Goal: Information Seeking & Learning: Understand process/instructions

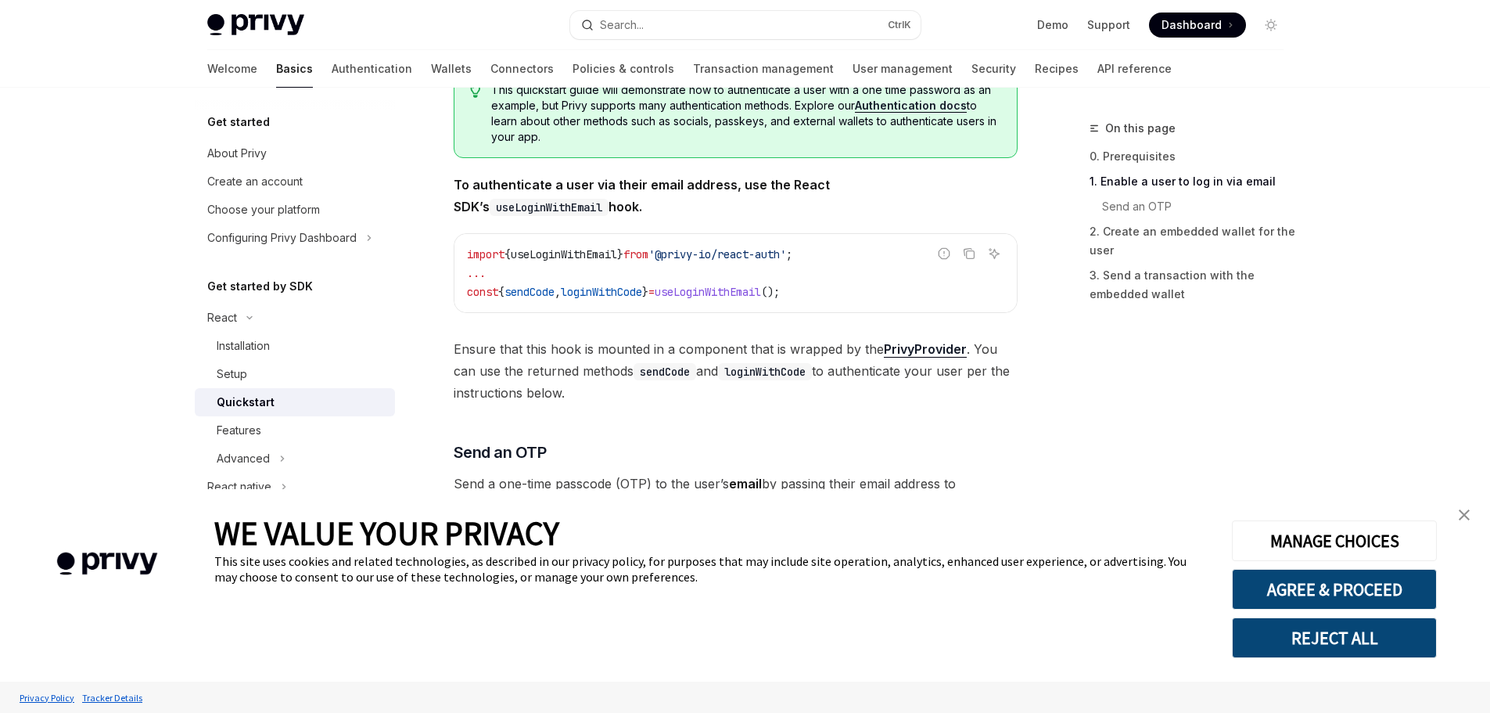
type textarea "*"
drag, startPoint x: 1324, startPoint y: 581, endPoint x: 1313, endPoint y: 582, distance: 10.2
click at [1324, 581] on button "AGREE & PROCEED" at bounding box center [1334, 589] width 205 height 41
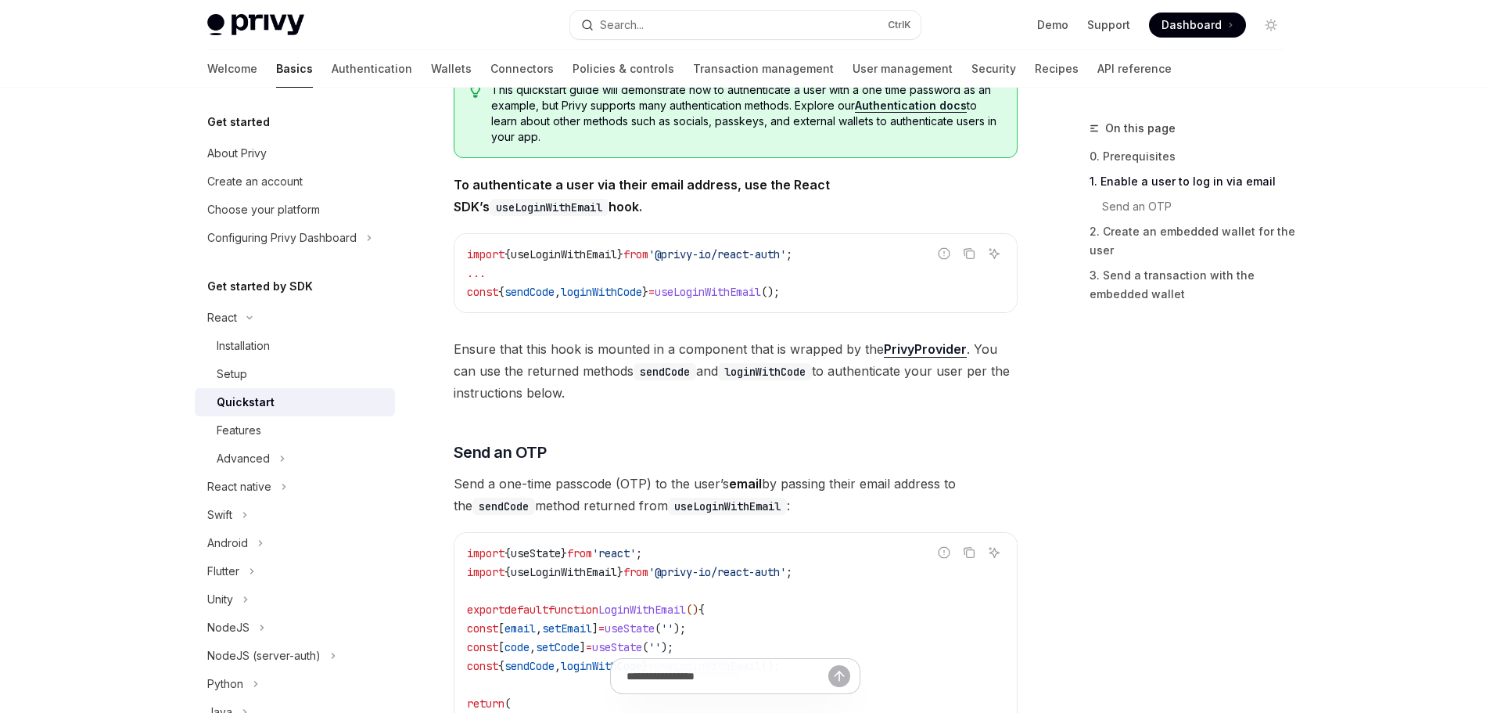
scroll to position [364, 0]
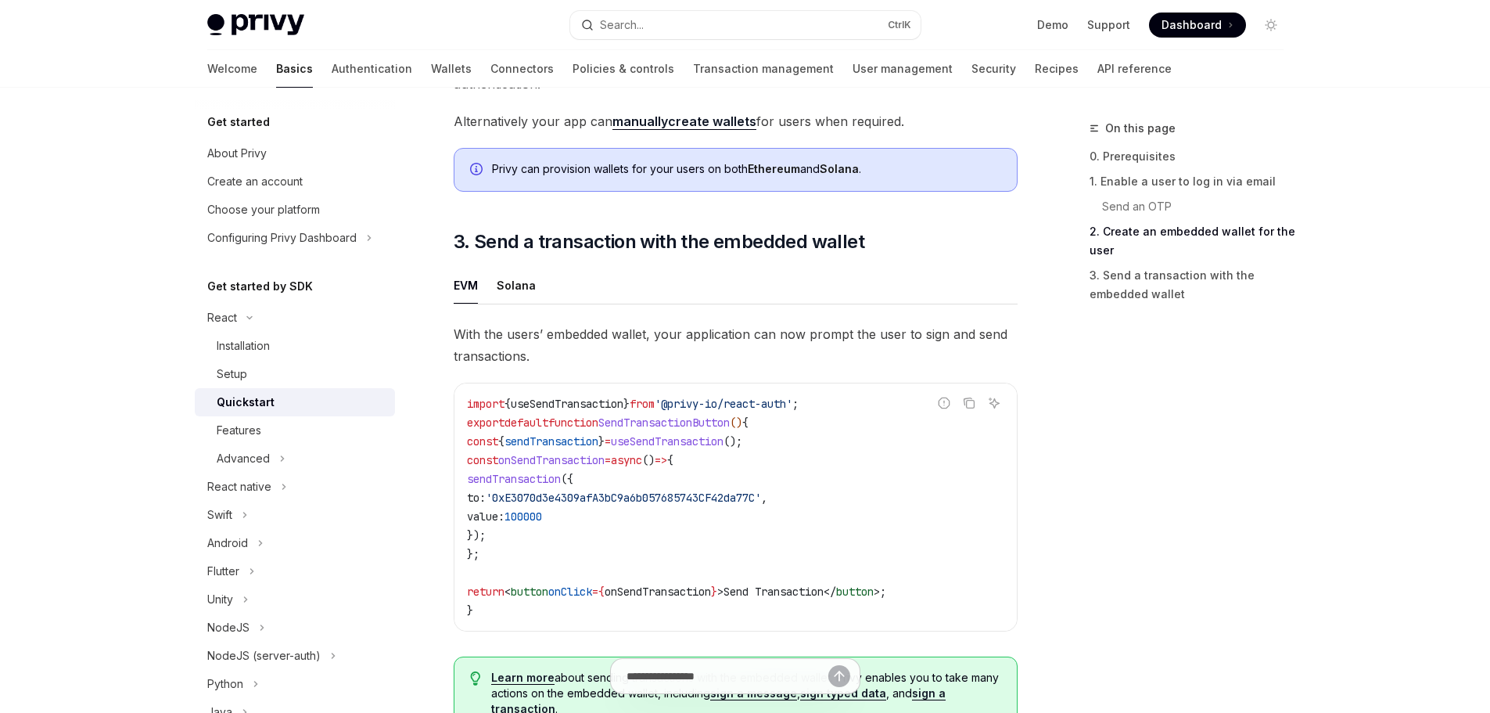
scroll to position [1259, 0]
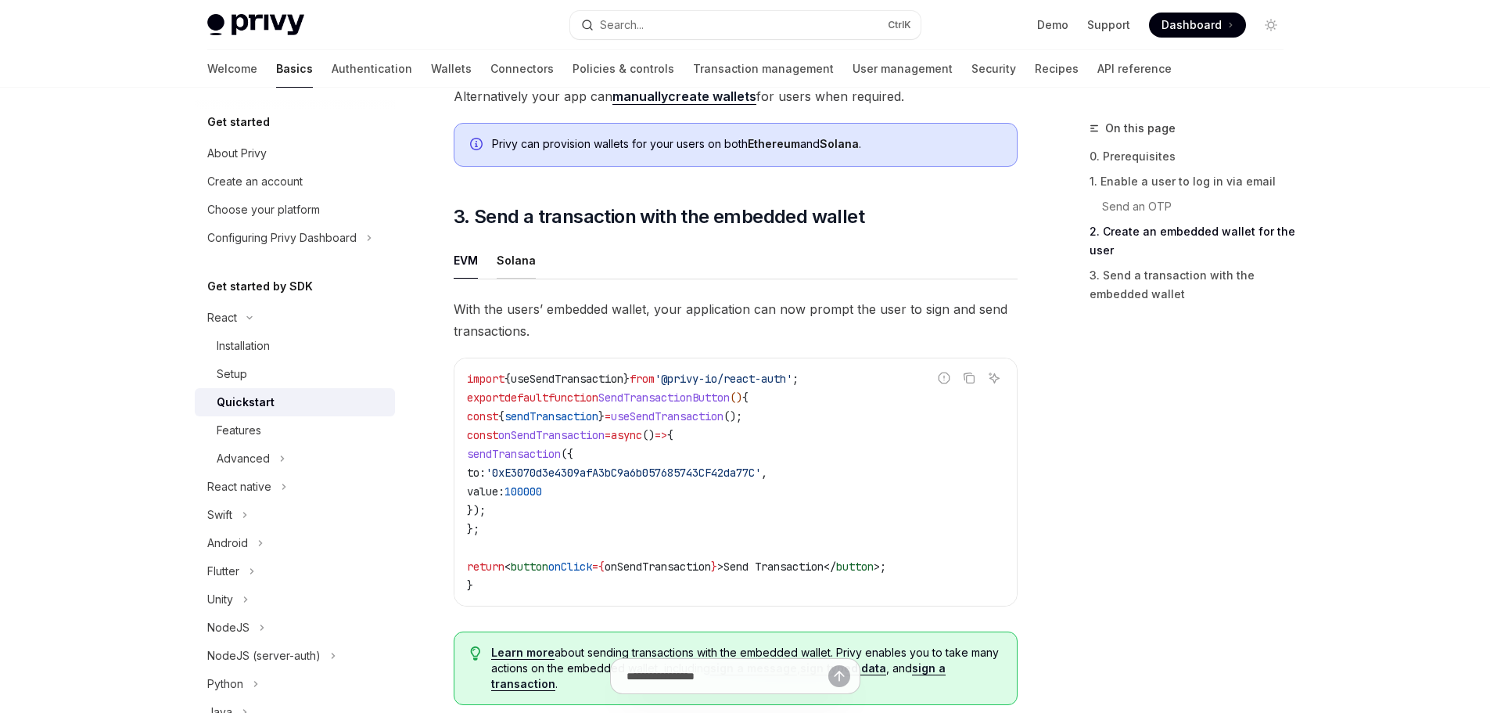
click at [513, 258] on div "Solana" at bounding box center [516, 260] width 39 height 37
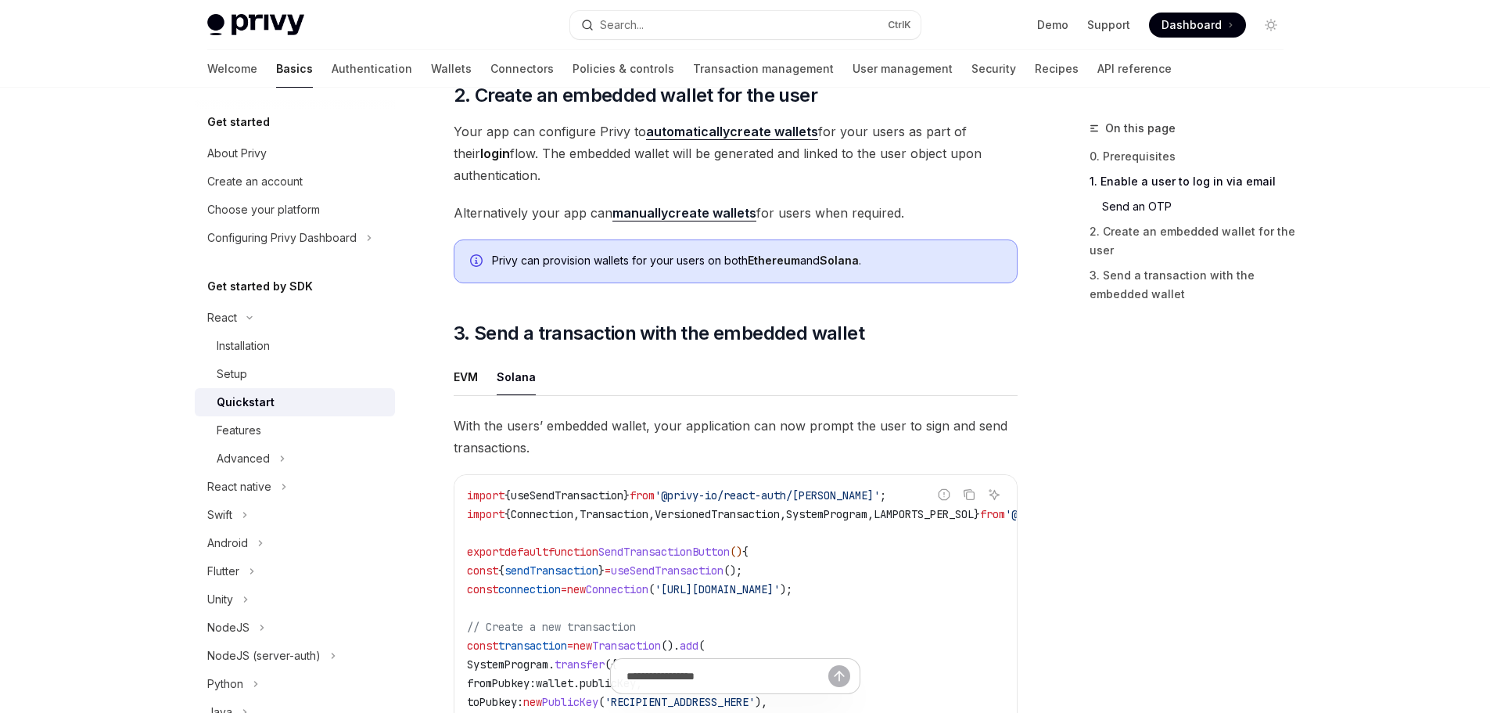
scroll to position [1069, 0]
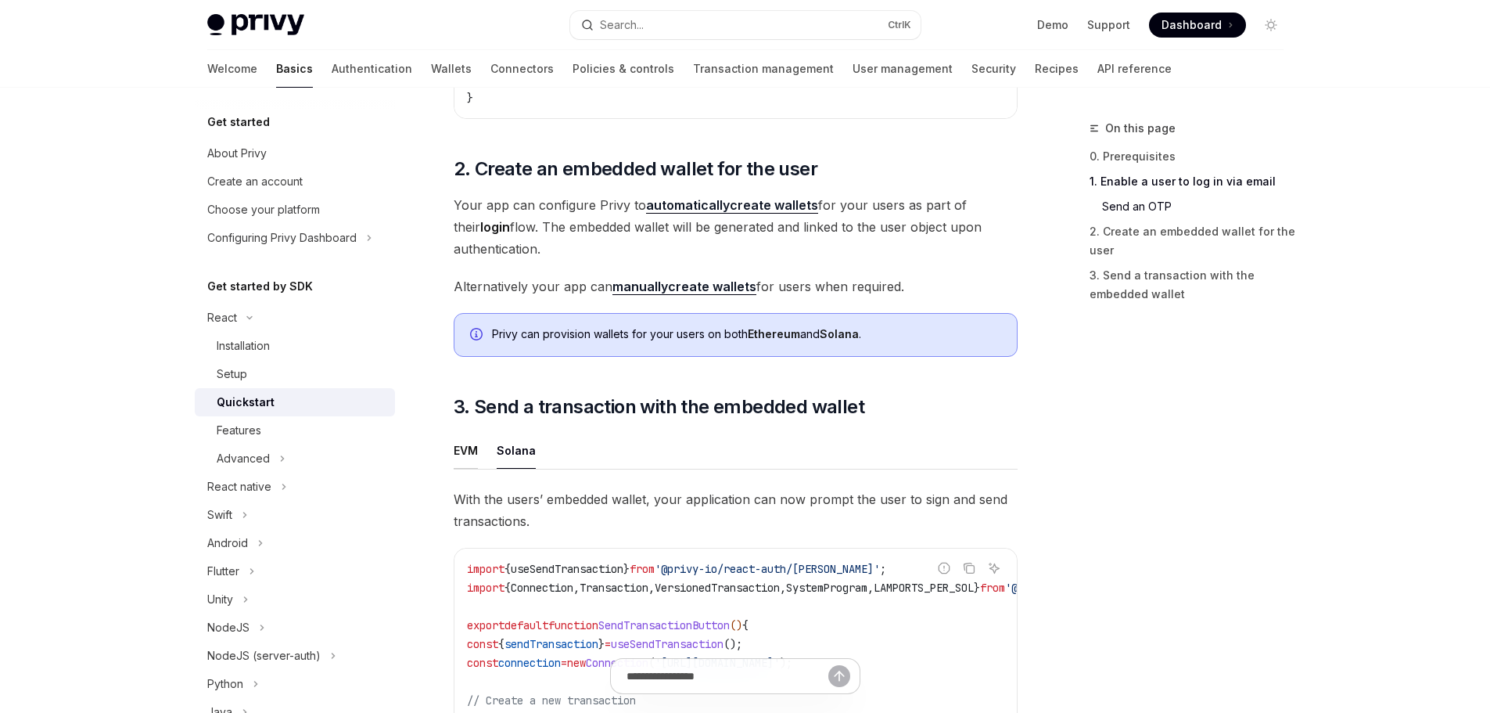
click at [478, 469] on div "EVM" at bounding box center [466, 450] width 24 height 37
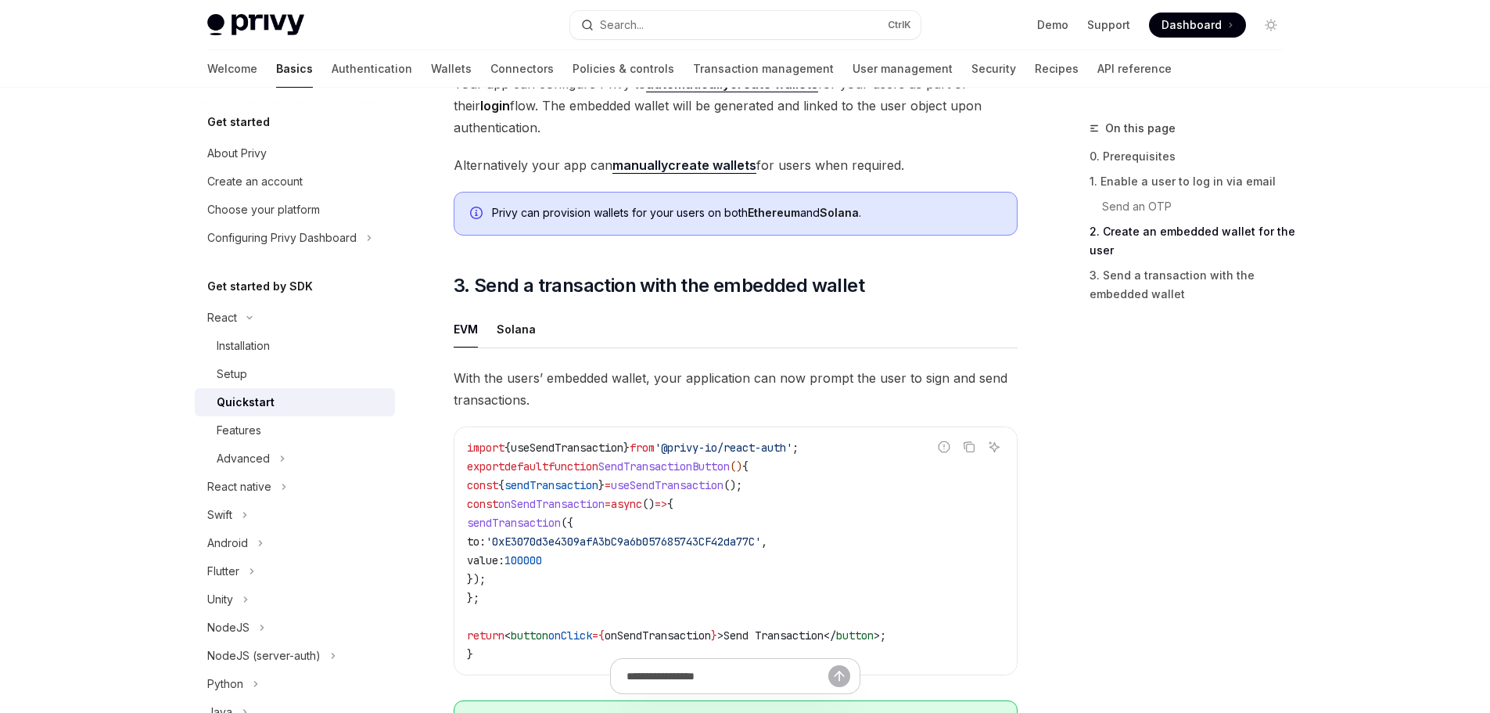
scroll to position [1303, 0]
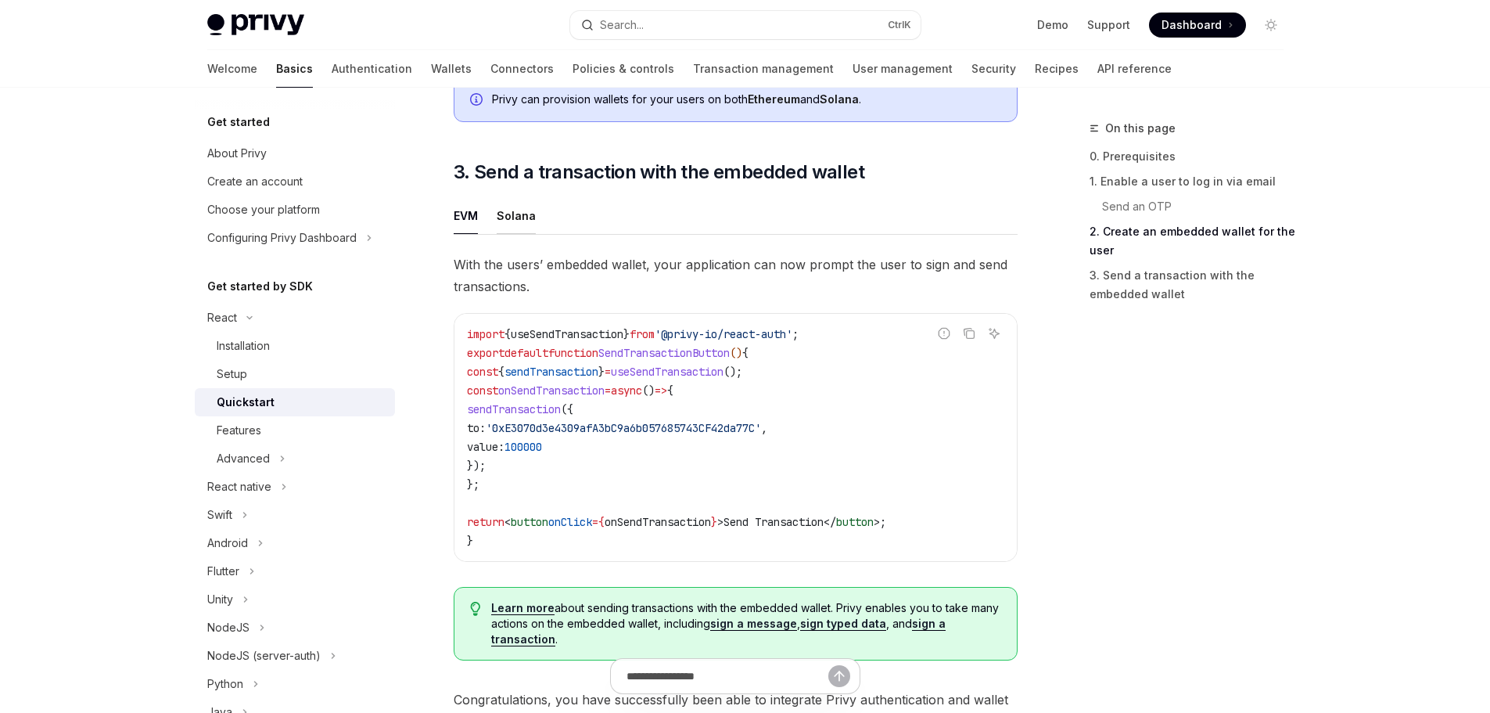
click at [519, 225] on div "Solana" at bounding box center [516, 215] width 39 height 37
type textarea "*"
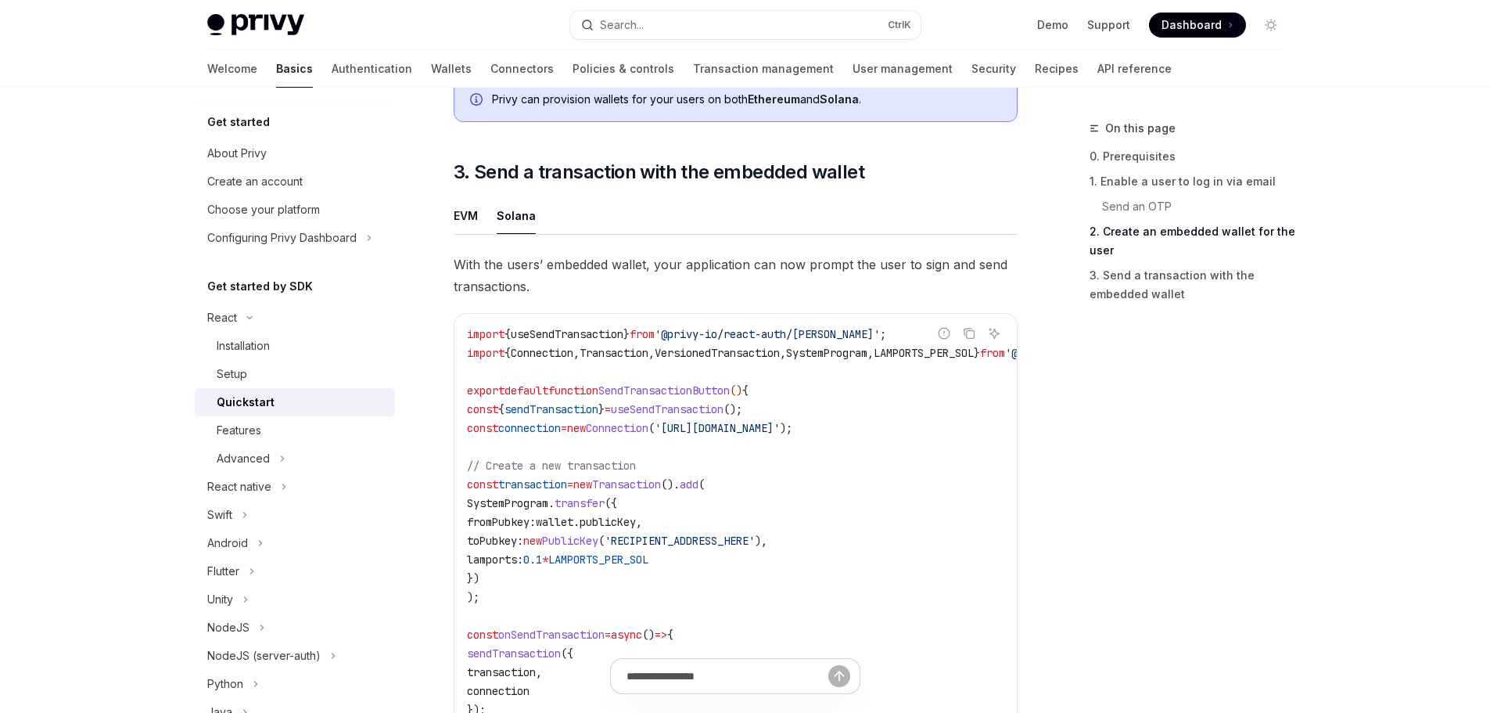
scroll to position [1381, 0]
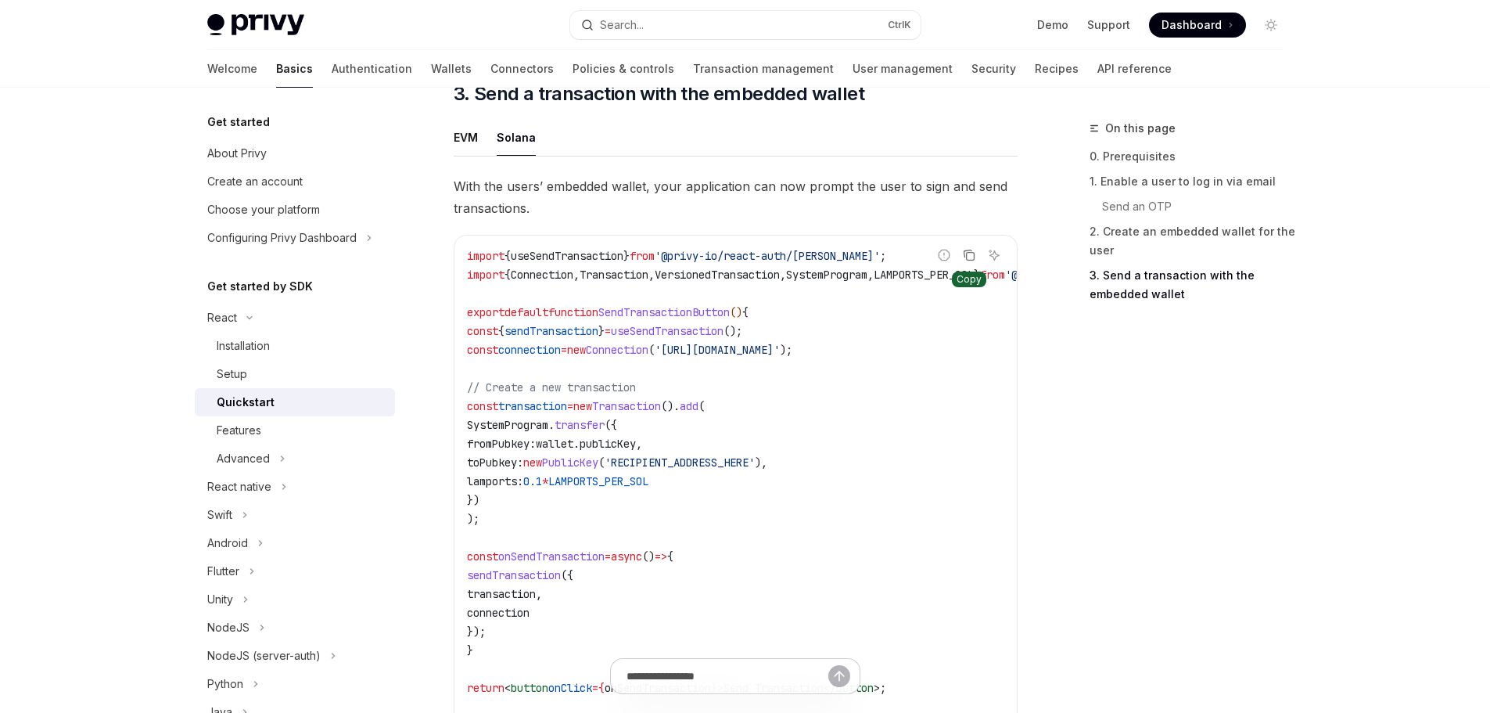
click at [966, 260] on icon "Copy the contents from the code block" at bounding box center [970, 257] width 8 height 8
click at [967, 260] on icon "Copy the contents from the code block" at bounding box center [969, 255] width 13 height 13
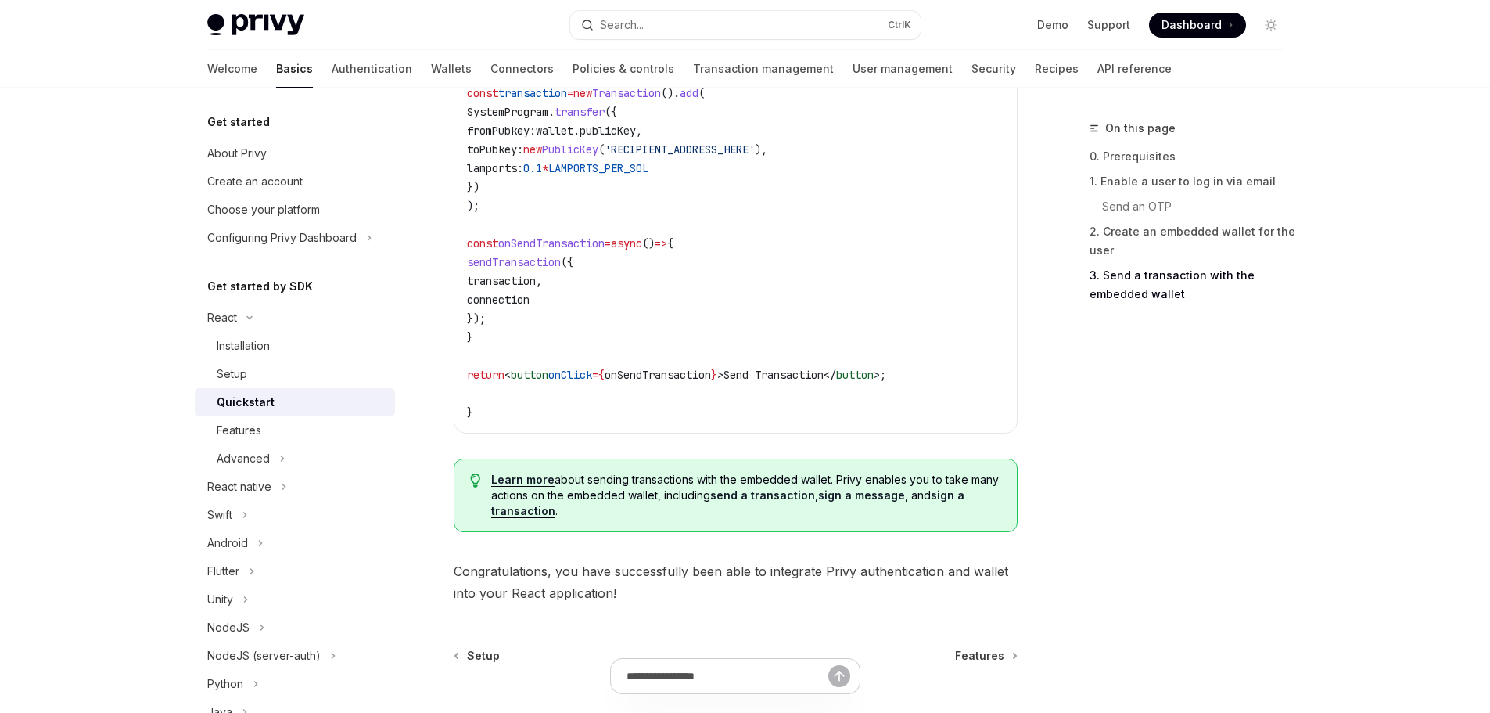
scroll to position [1460, 0]
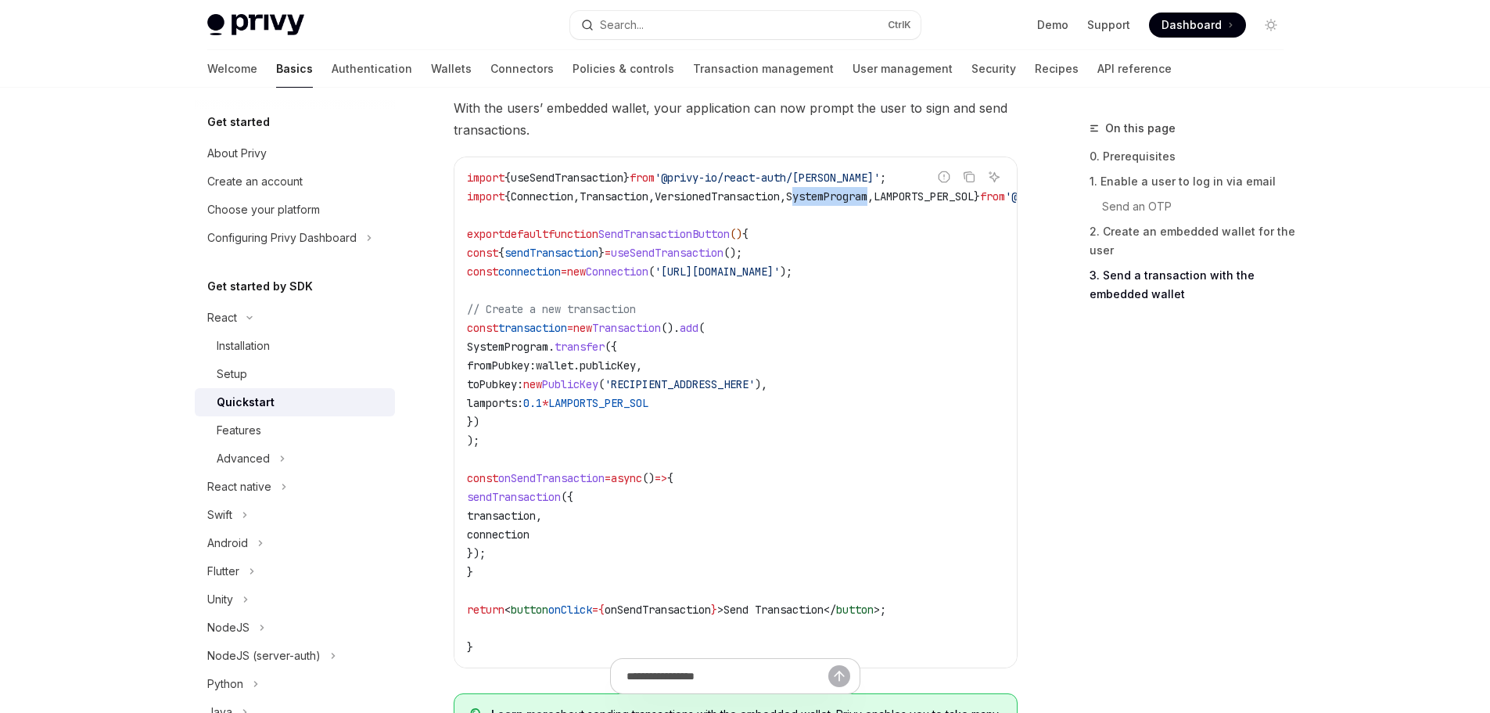
drag, startPoint x: 838, startPoint y: 199, endPoint x: 913, endPoint y: 198, distance: 75.1
click at [868, 198] on span "SystemProgram" at bounding box center [826, 196] width 81 height 14
click at [796, 181] on span "'@privy-io/react-auth/solana'" at bounding box center [767, 178] width 225 height 14
click at [742, 257] on span "();" at bounding box center [733, 253] width 19 height 14
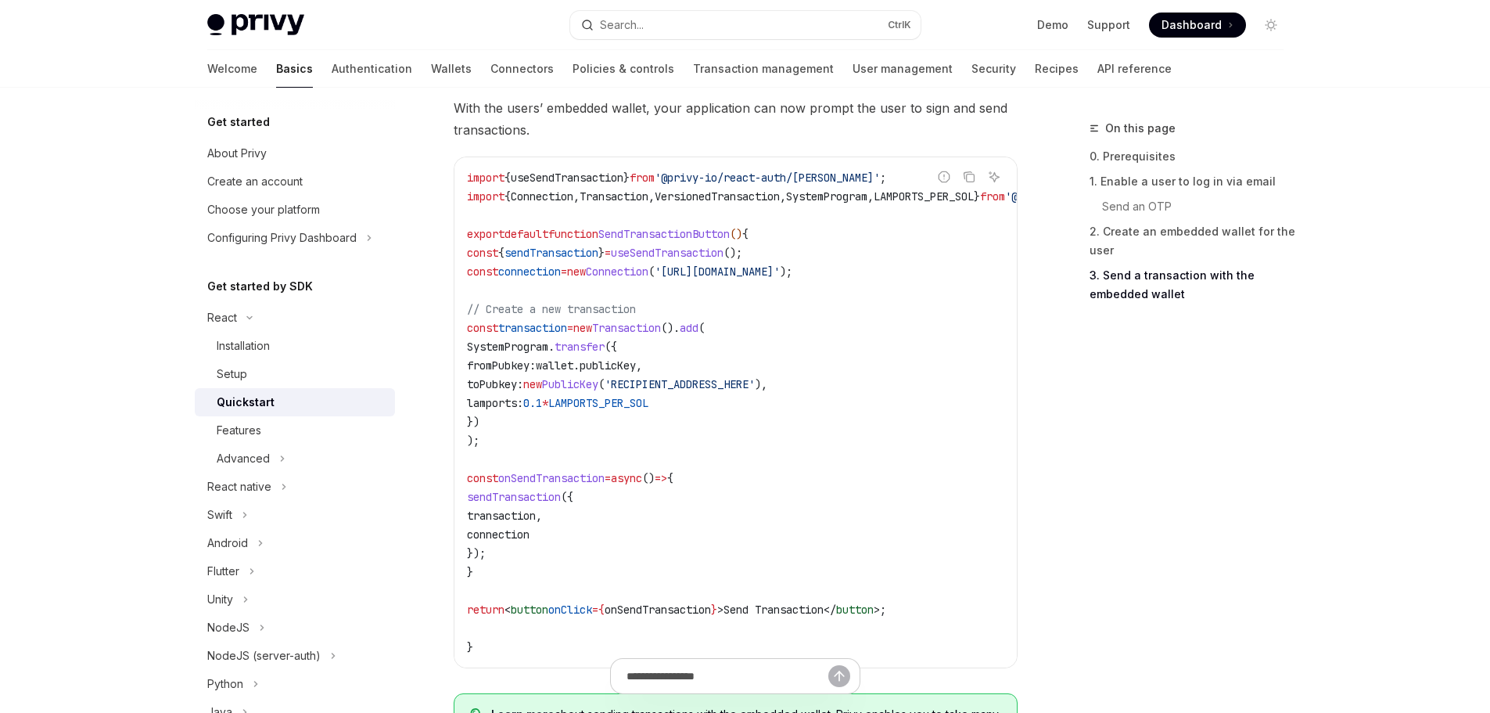
click at [602, 192] on code "import { useSendTransaction } from '@privy-io/react-auth/solana' ; import { Con…" at bounding box center [811, 412] width 688 height 488
copy span "useSendTransaction"
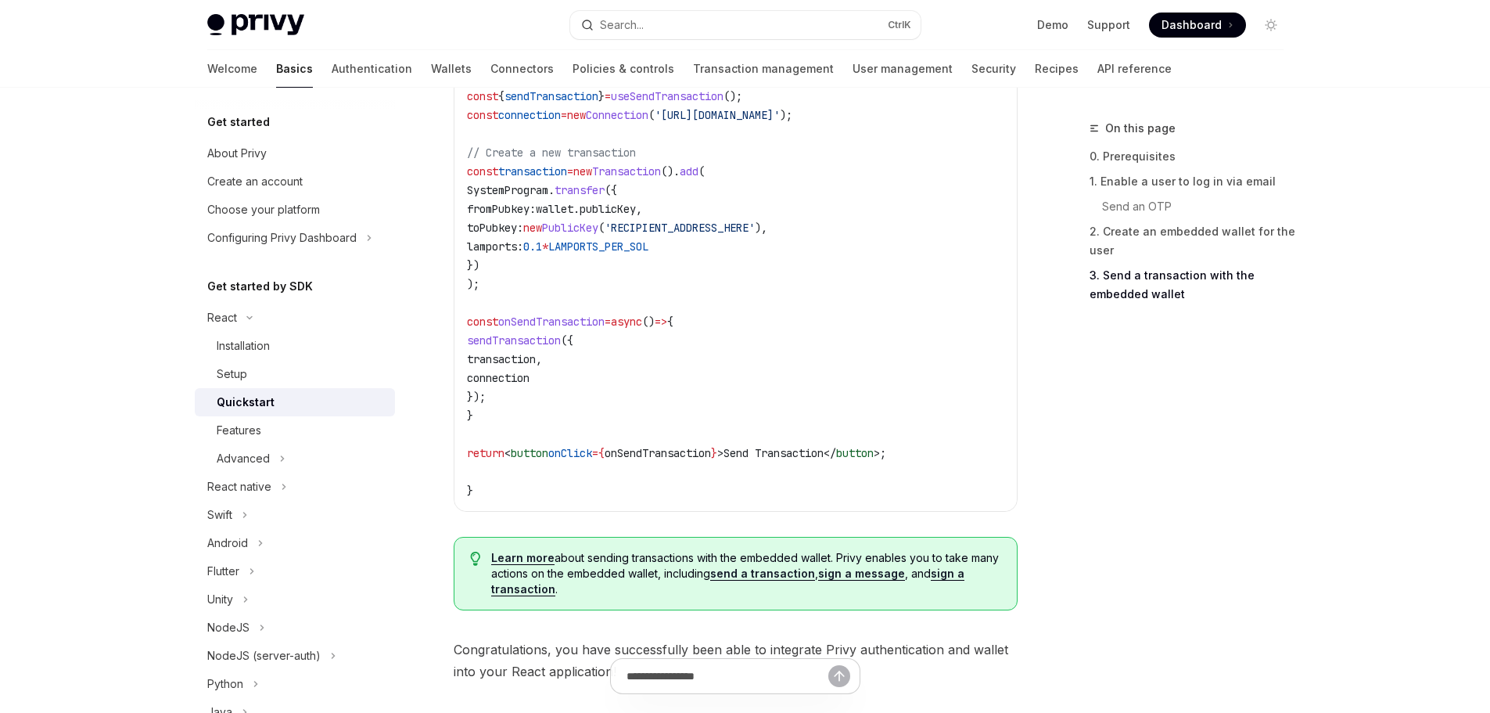
scroll to position [1538, 0]
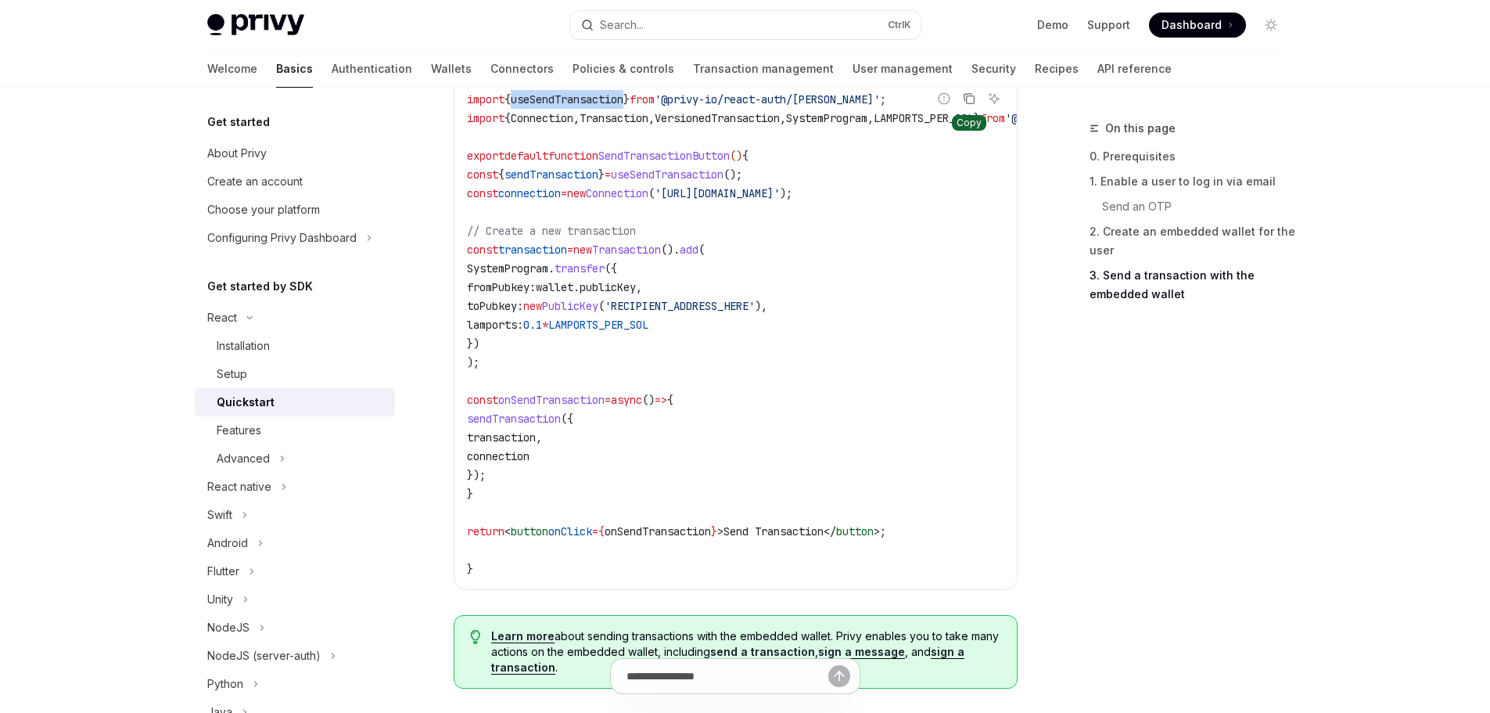
click at [966, 104] on icon "Copy the contents from the code block" at bounding box center [970, 100] width 8 height 8
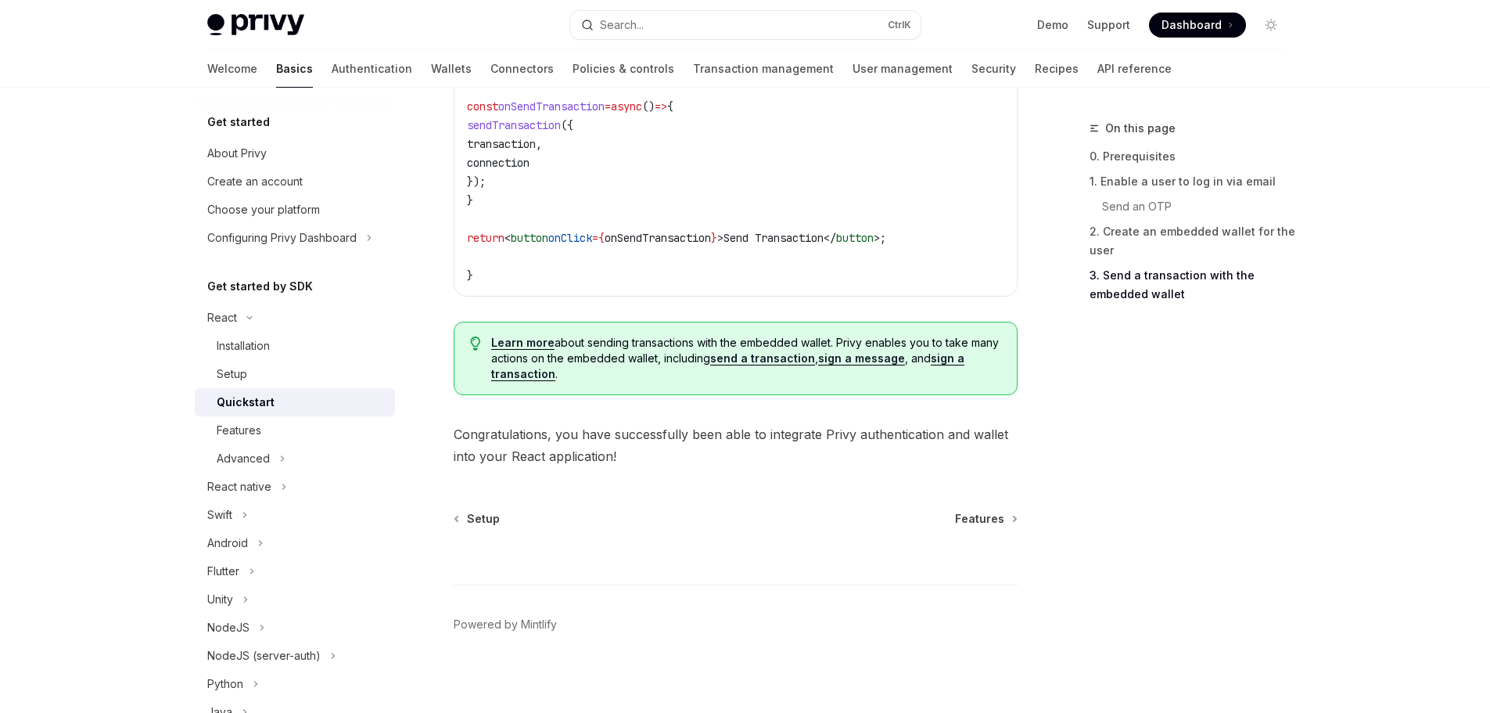
scroll to position [1851, 0]
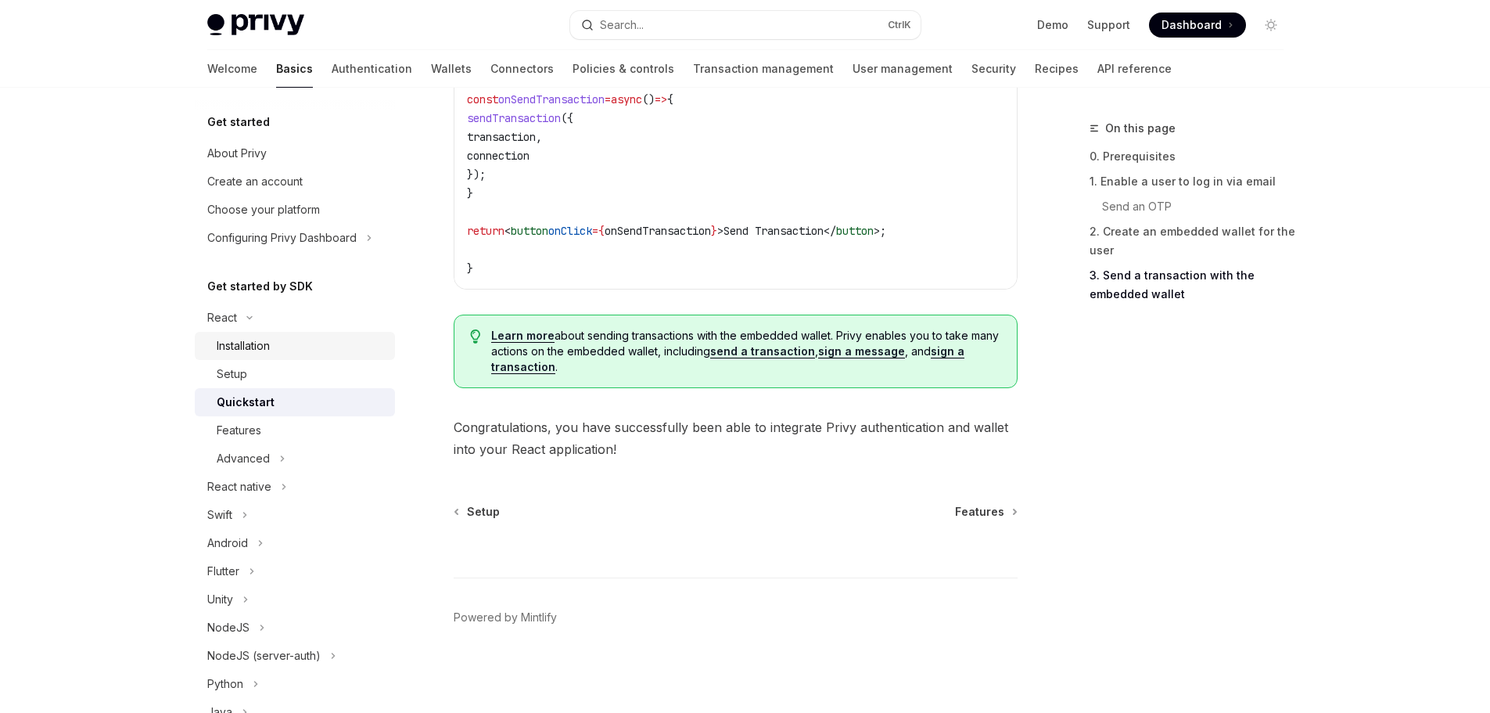
click at [268, 343] on div "Installation" at bounding box center [243, 345] width 53 height 19
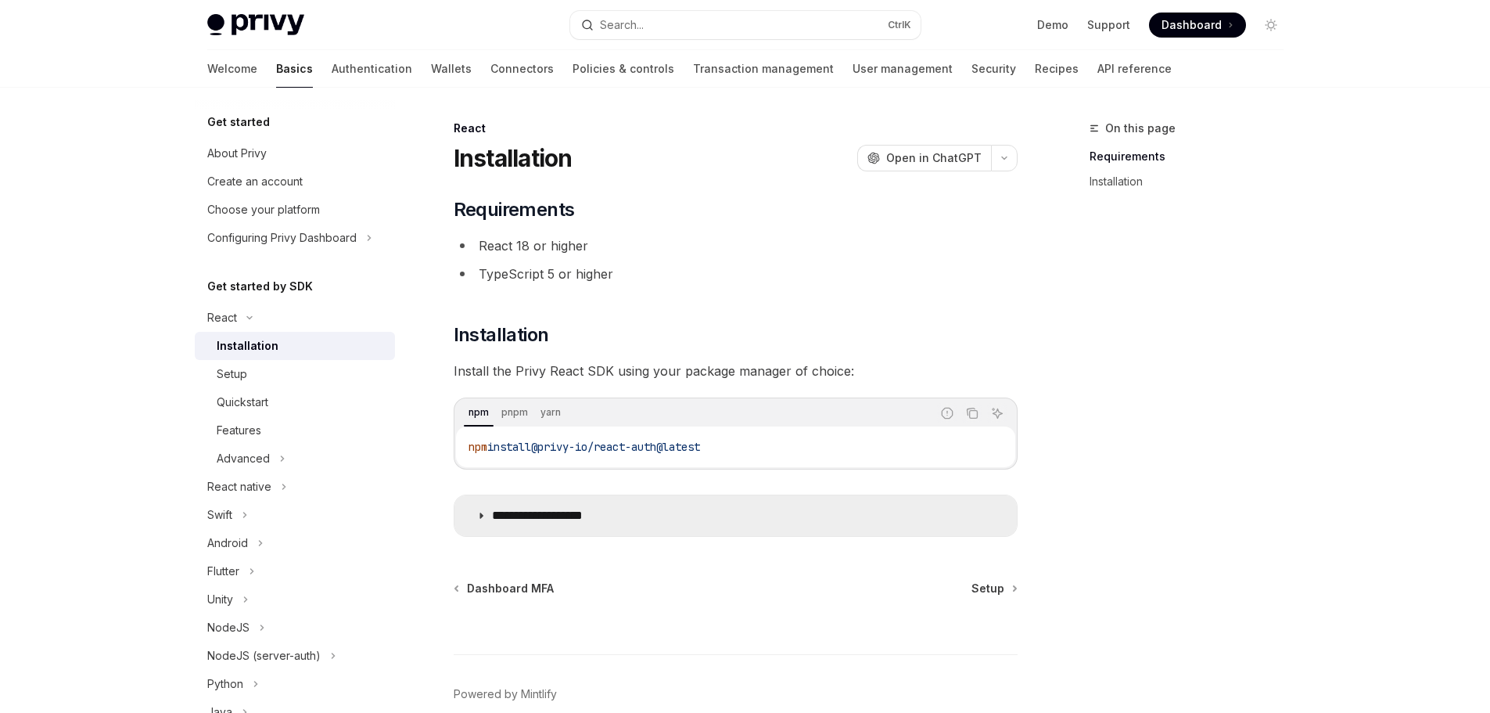
click at [557, 519] on p "**********" at bounding box center [556, 516] width 129 height 16
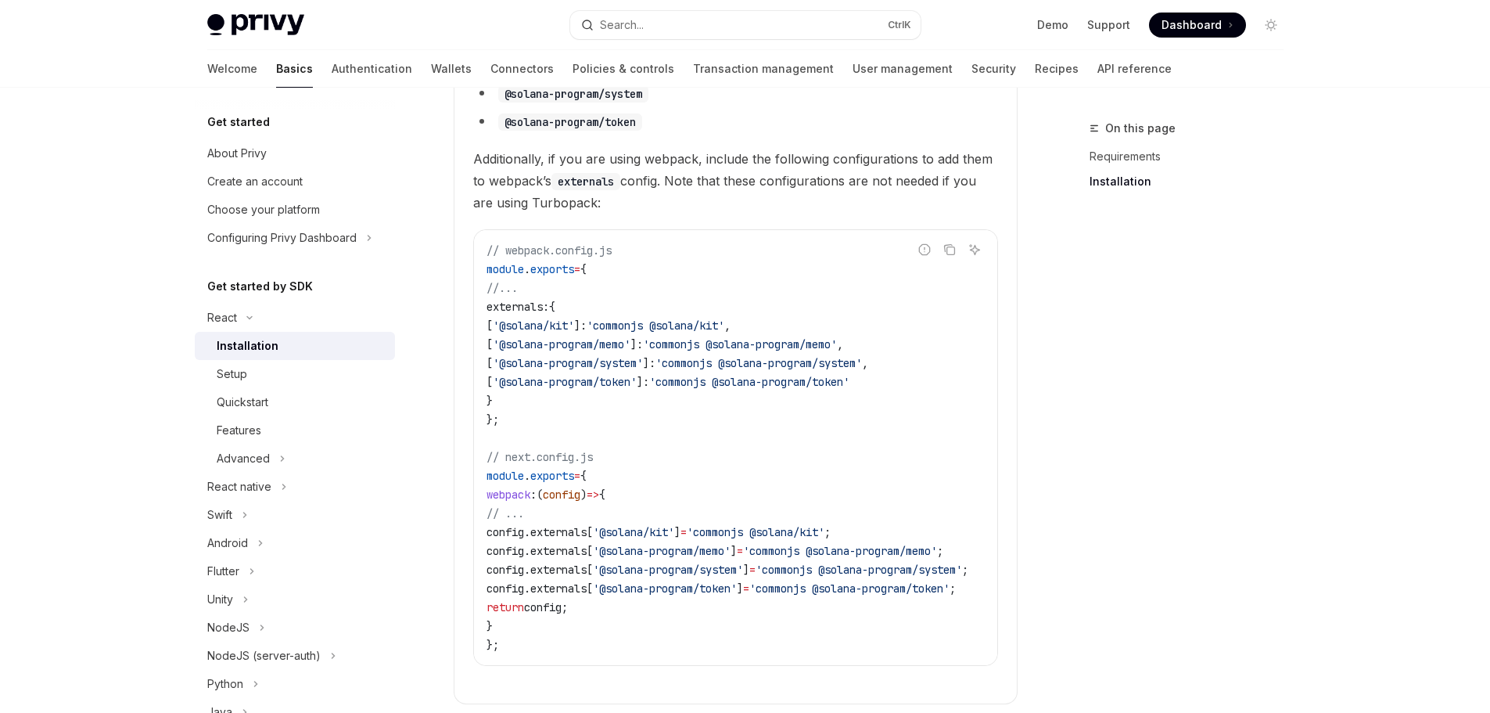
scroll to position [569, 0]
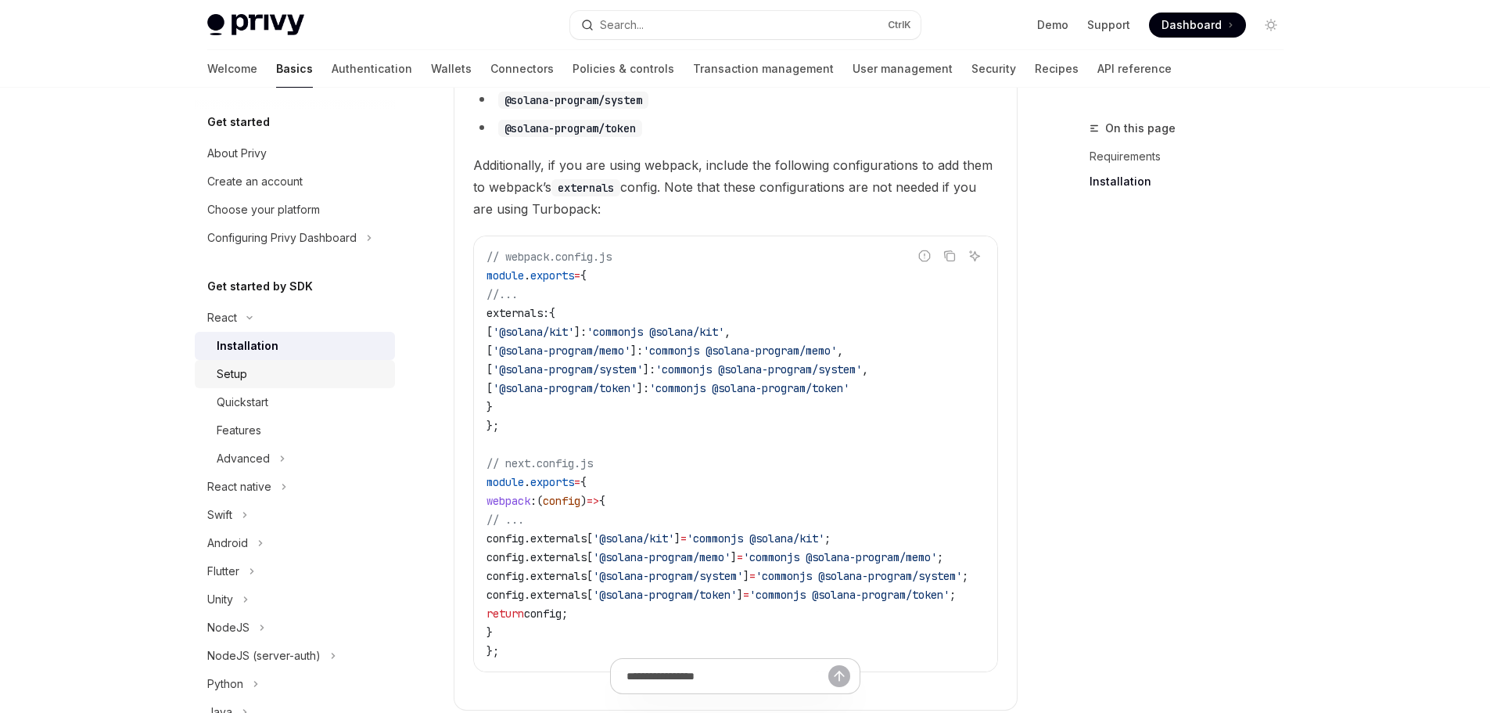
click at [241, 373] on div "Setup" at bounding box center [232, 374] width 31 height 19
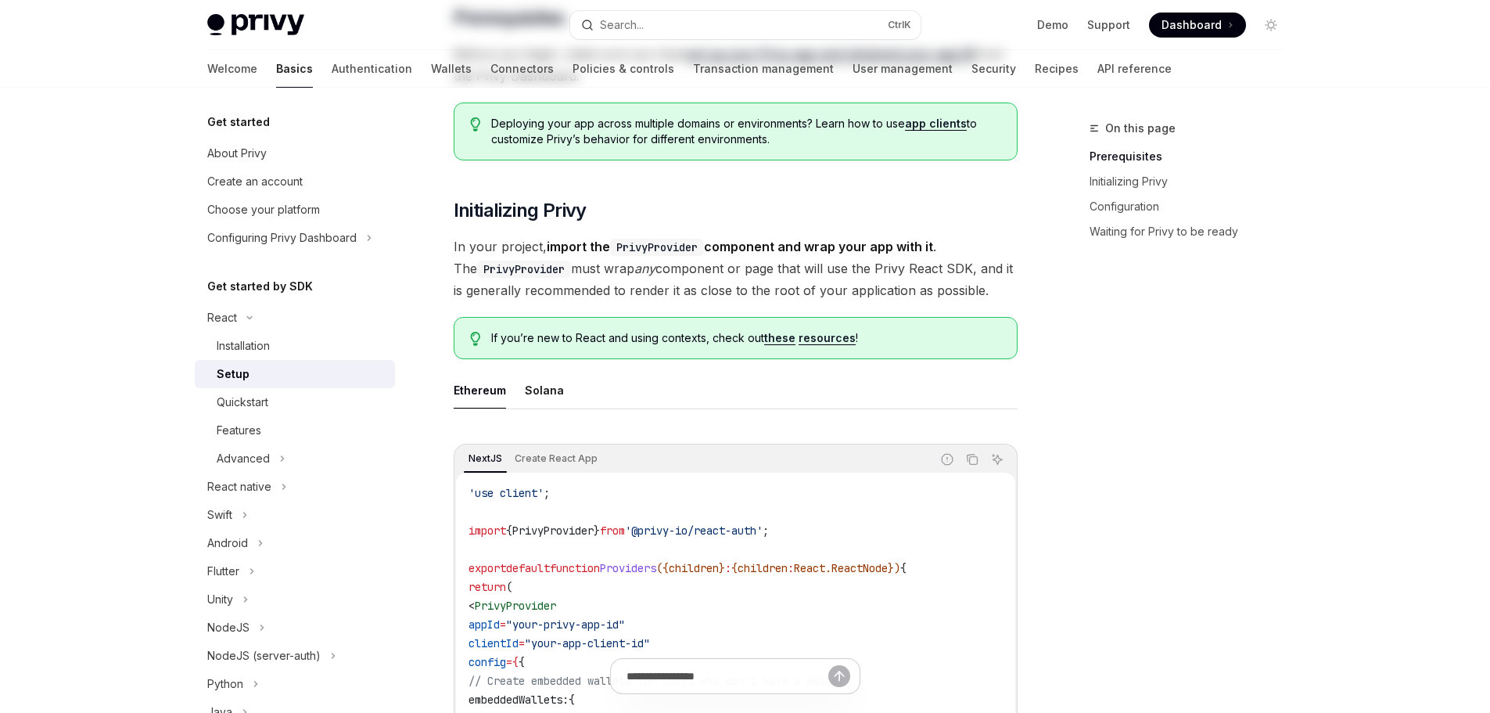
scroll to position [235, 0]
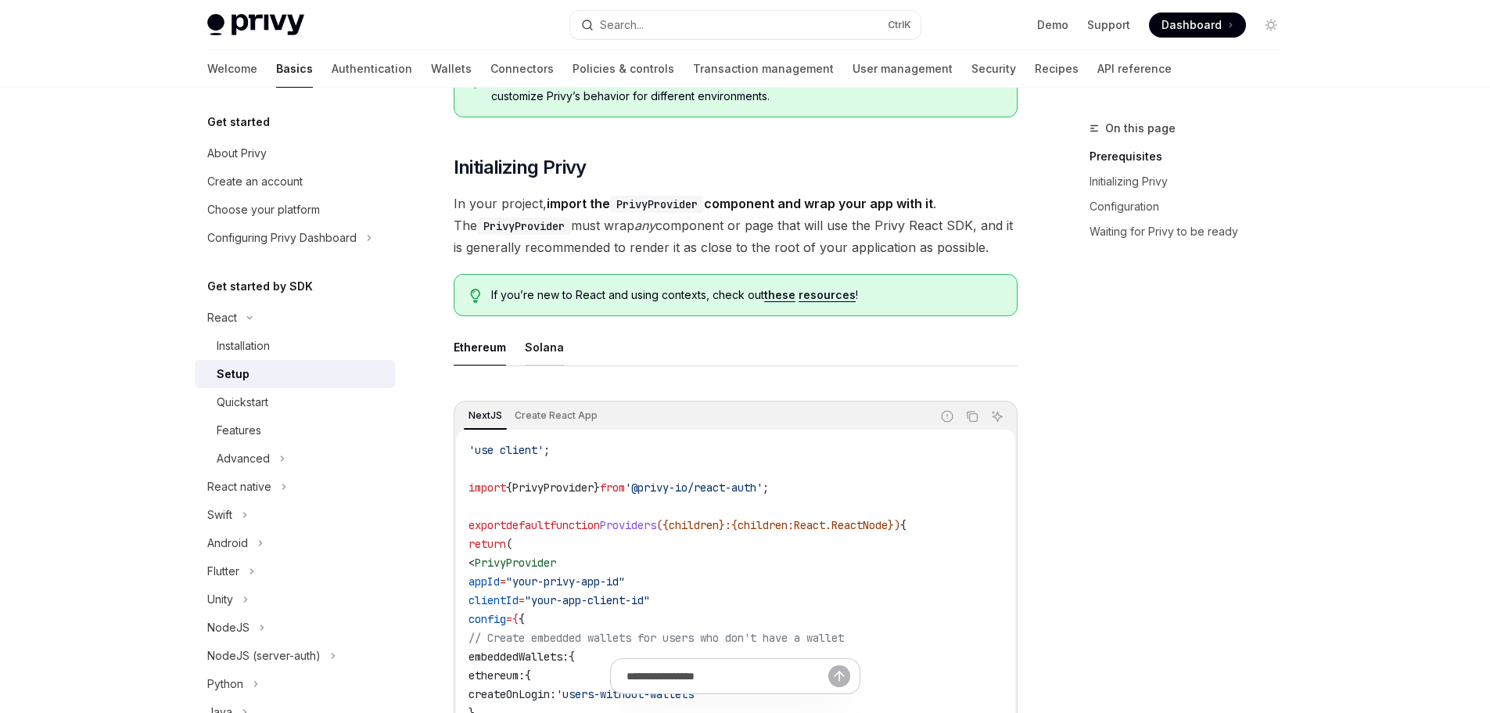
click at [538, 343] on div "Solana" at bounding box center [544, 347] width 39 height 37
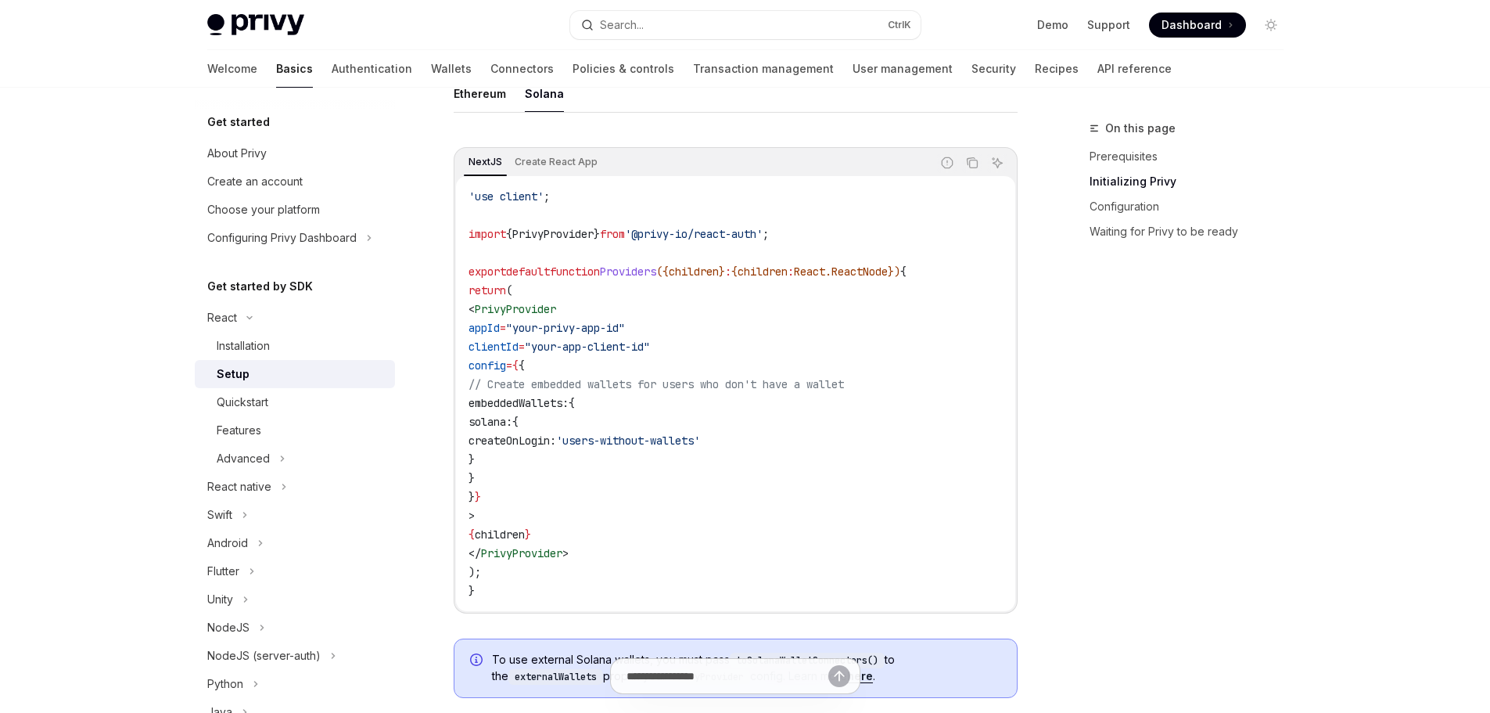
scroll to position [313, 0]
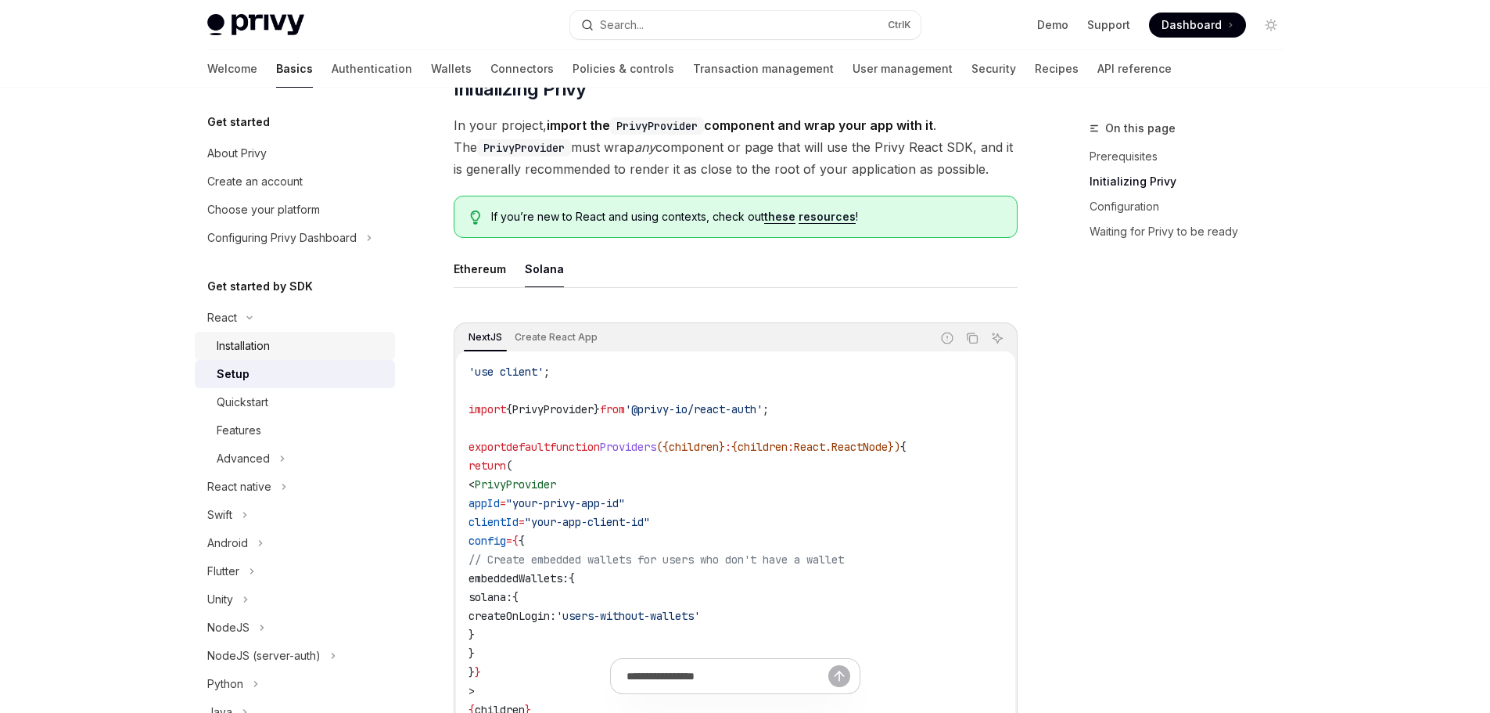
click at [258, 341] on div "Installation" at bounding box center [243, 345] width 53 height 19
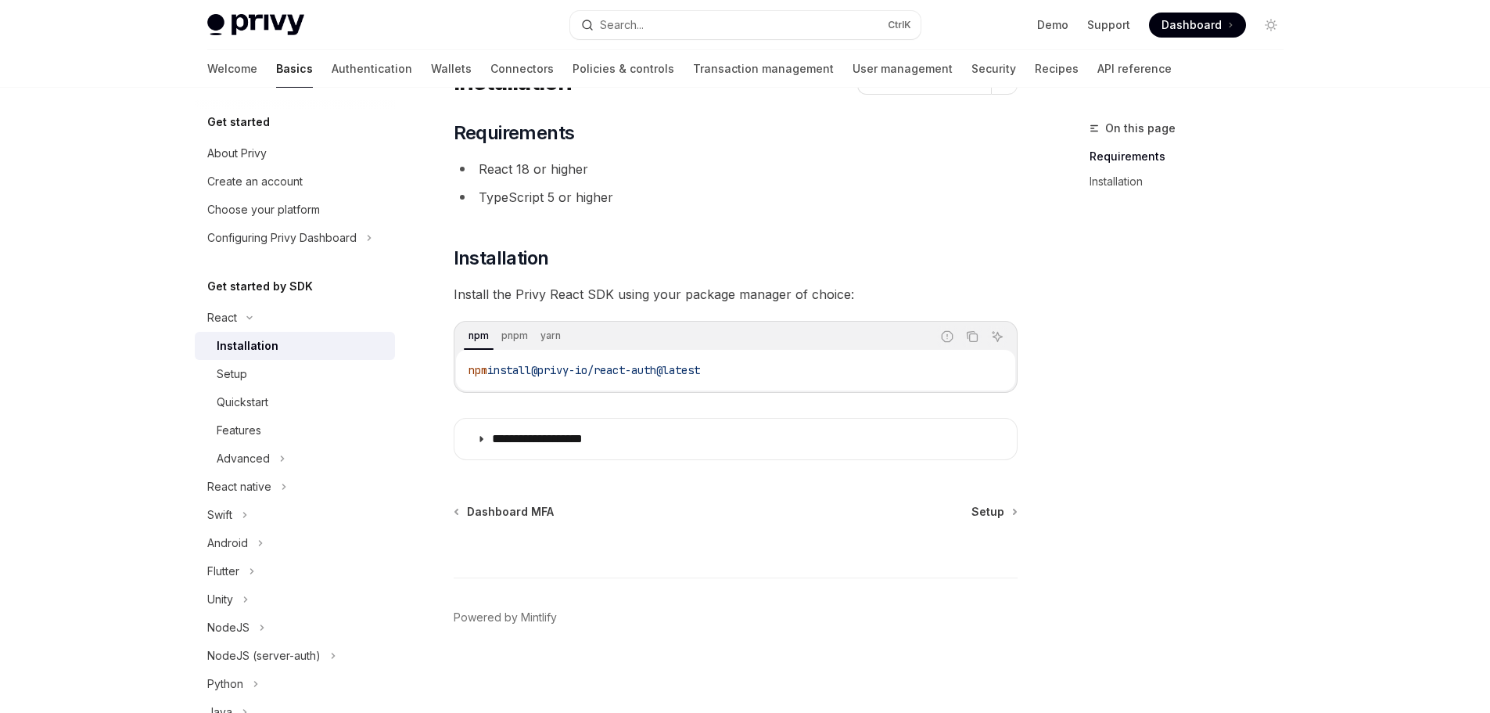
scroll to position [77, 0]
click at [251, 361] on link "Setup" at bounding box center [295, 374] width 200 height 28
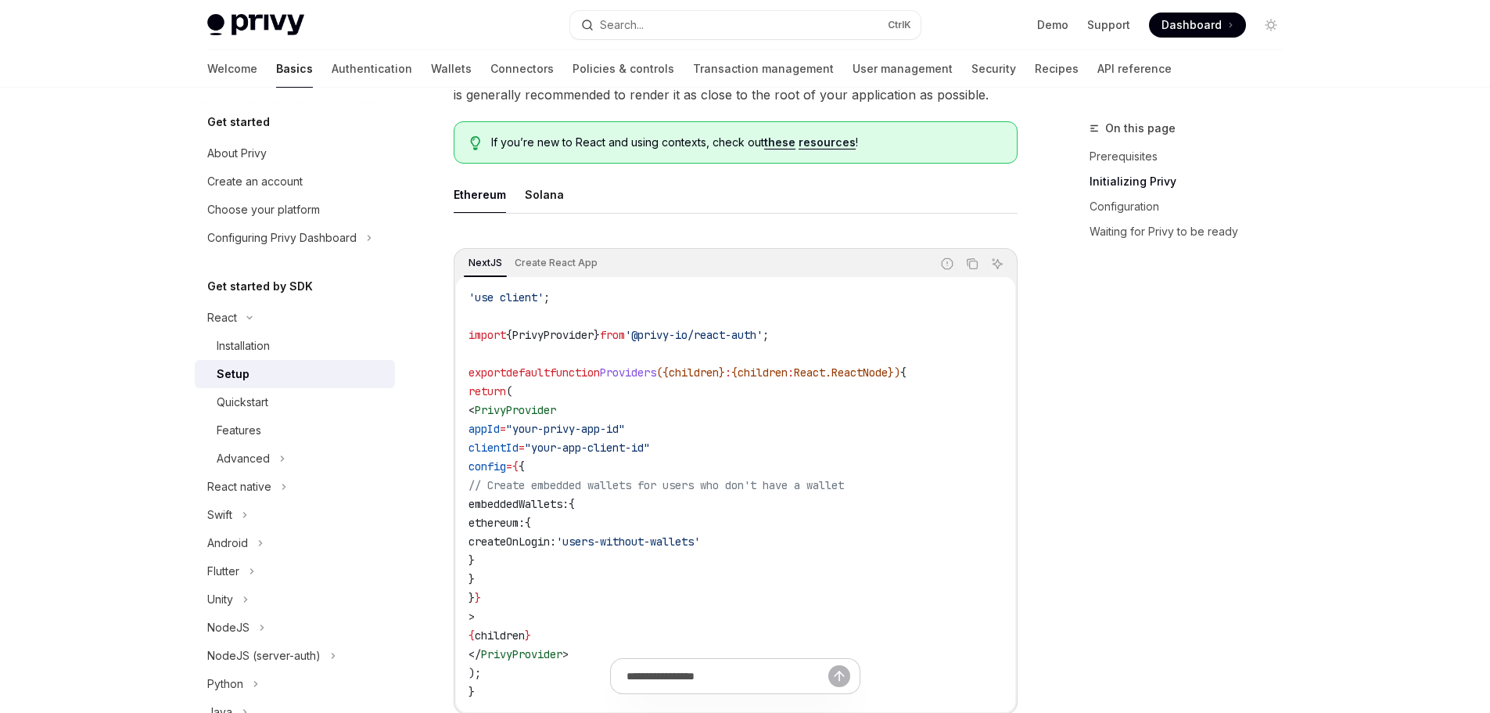
scroll to position [390, 0]
click at [528, 203] on div "Solana" at bounding box center [544, 192] width 39 height 37
click at [488, 196] on div "Ethereum" at bounding box center [480, 192] width 52 height 37
click at [548, 195] on div "Solana" at bounding box center [544, 192] width 39 height 37
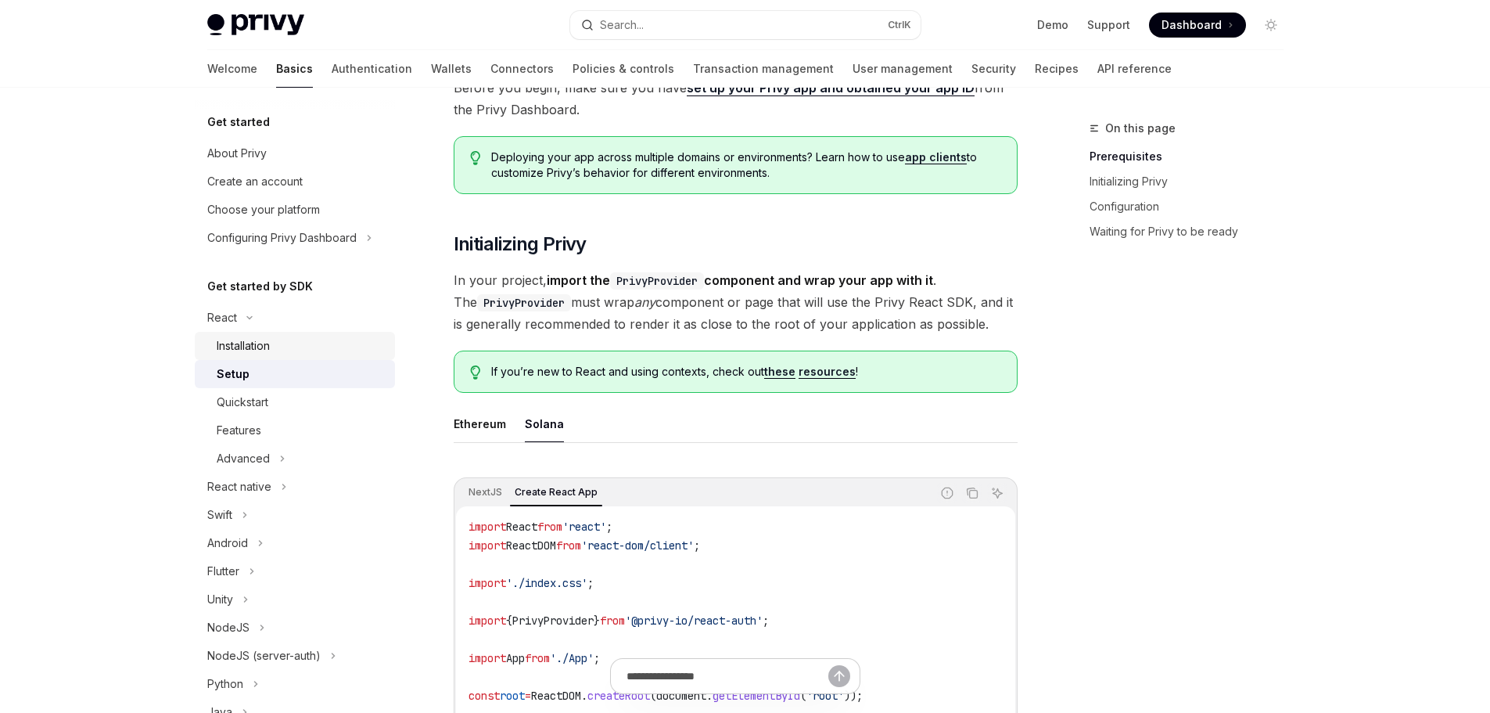
scroll to position [155, 0]
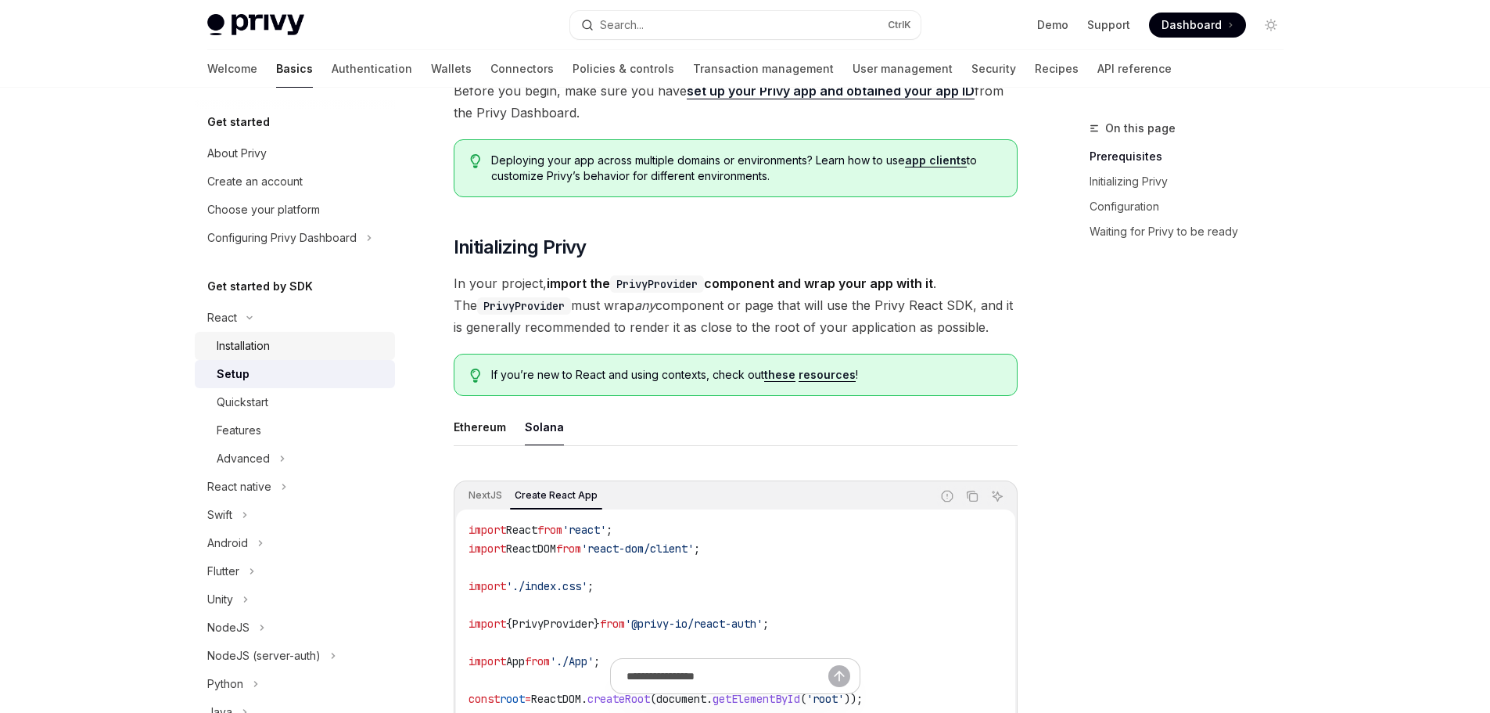
click at [289, 345] on div "Installation" at bounding box center [301, 345] width 169 height 19
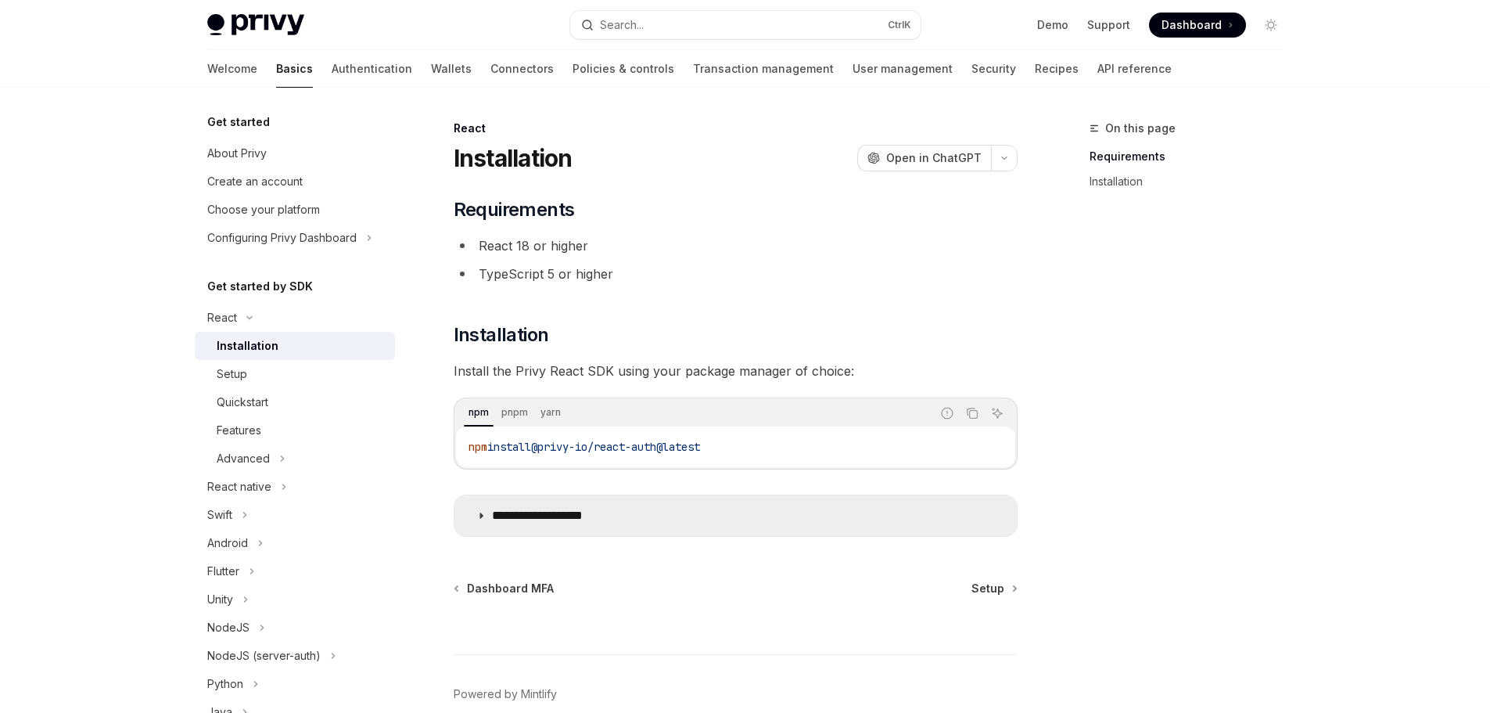
click at [516, 516] on p "**********" at bounding box center [556, 516] width 129 height 16
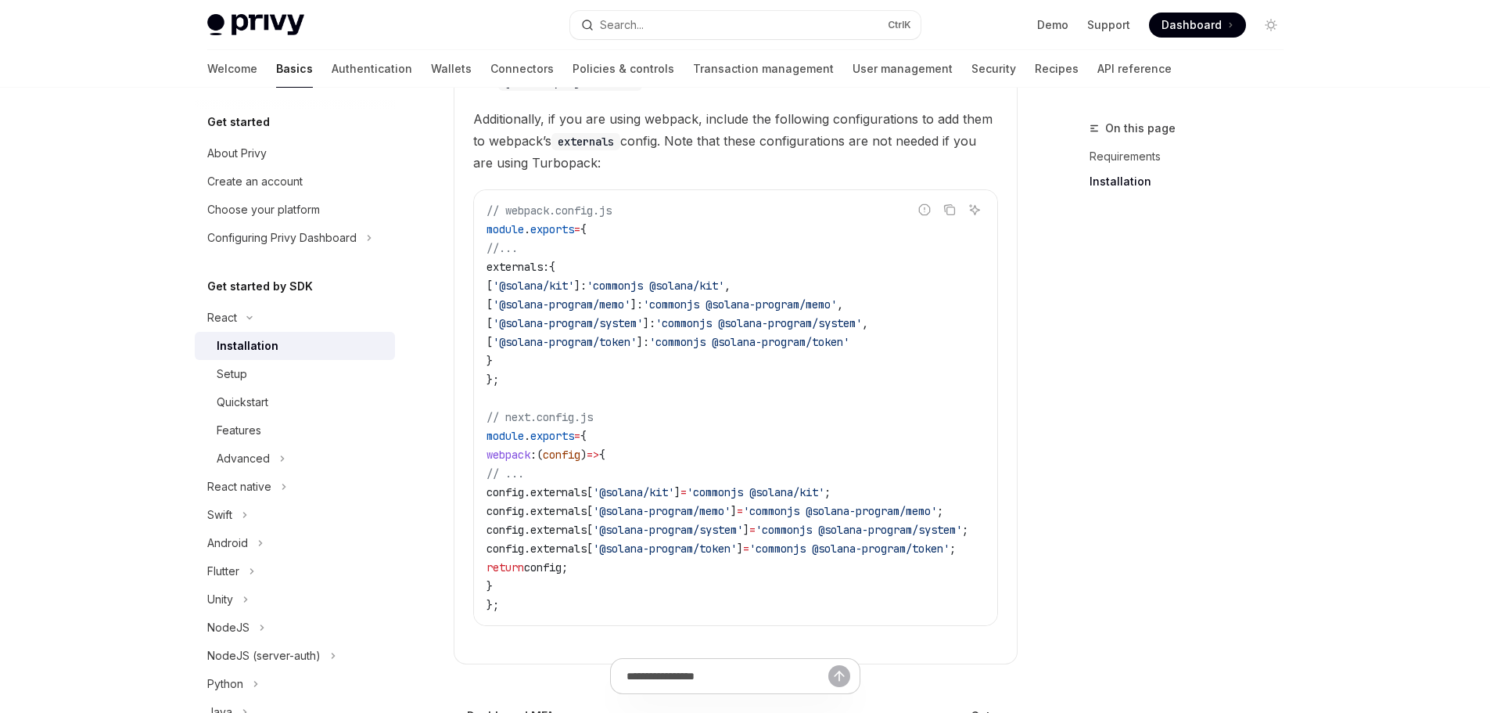
scroll to position [626, 0]
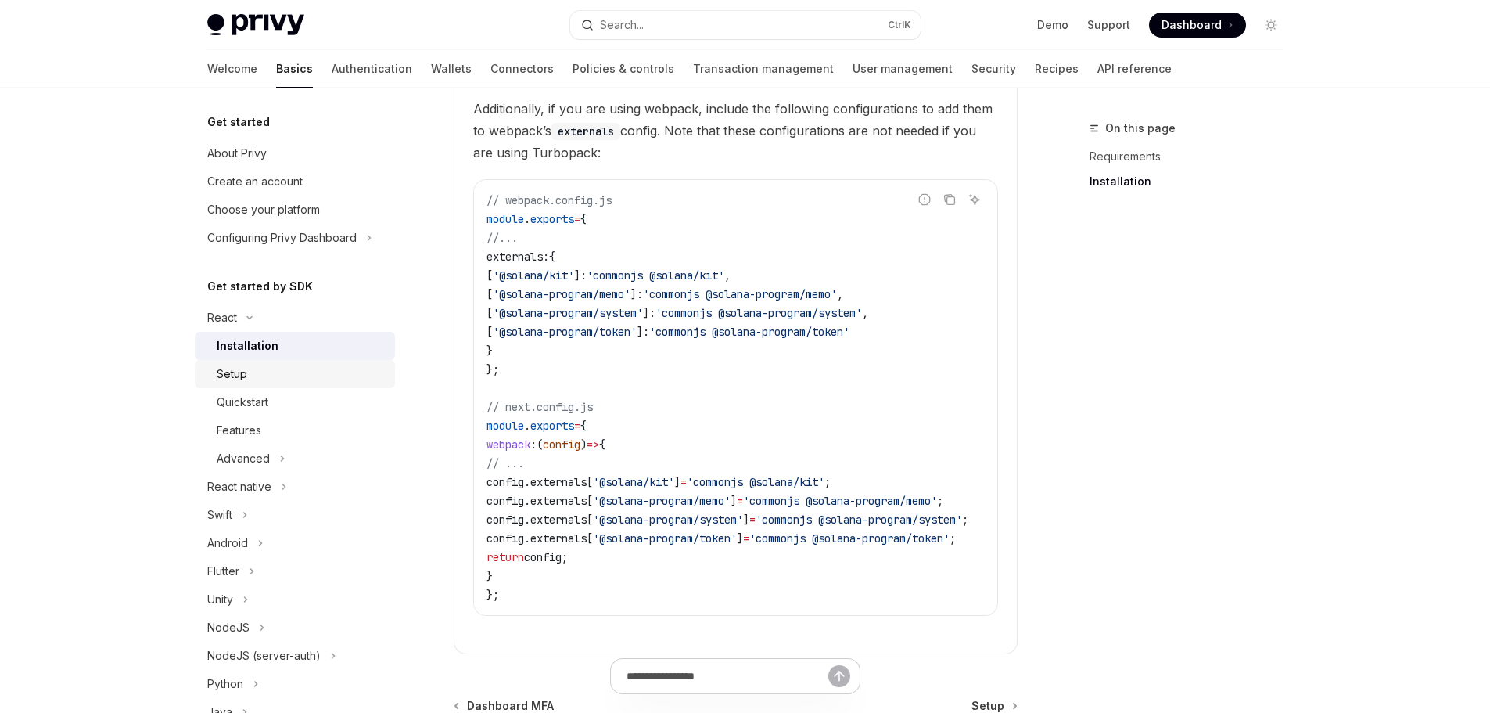
click at [273, 376] on div "Setup" at bounding box center [301, 374] width 169 height 19
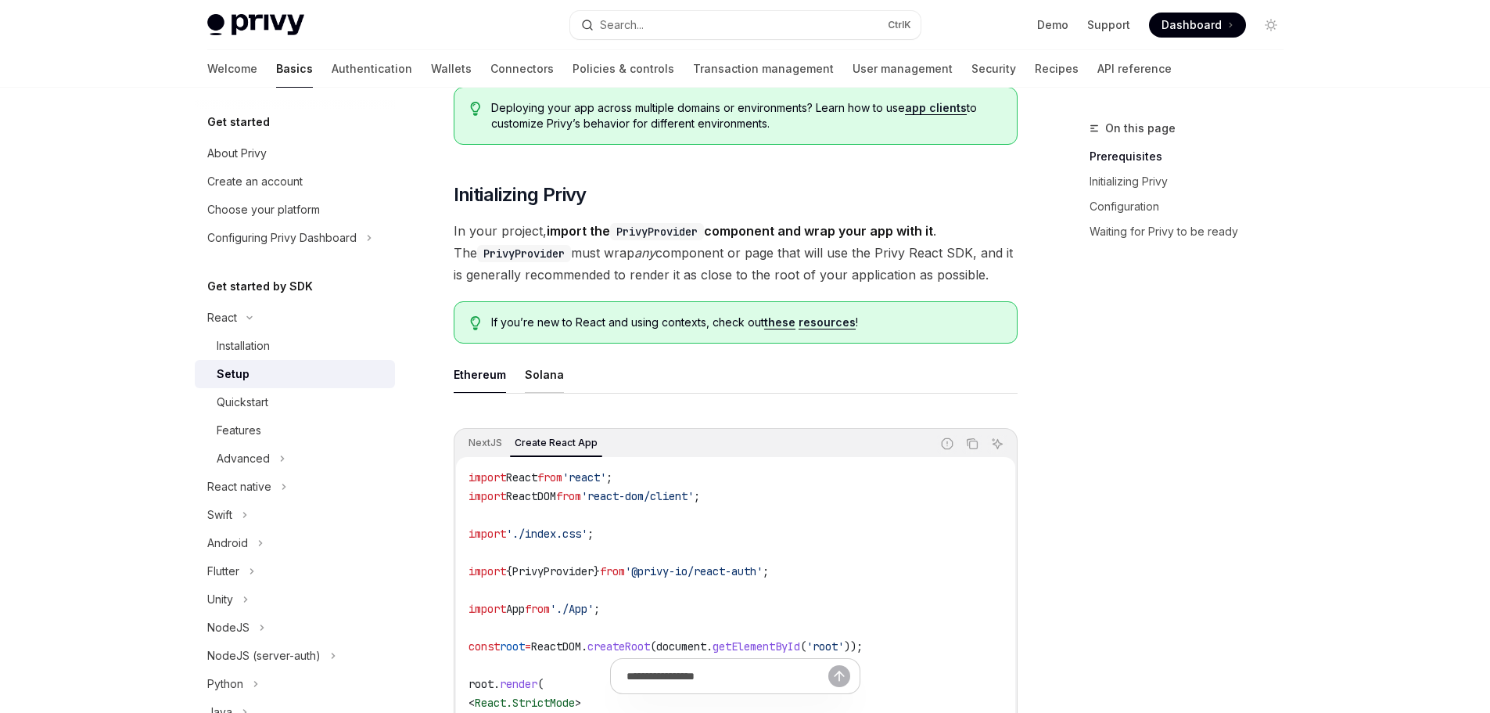
scroll to position [235, 0]
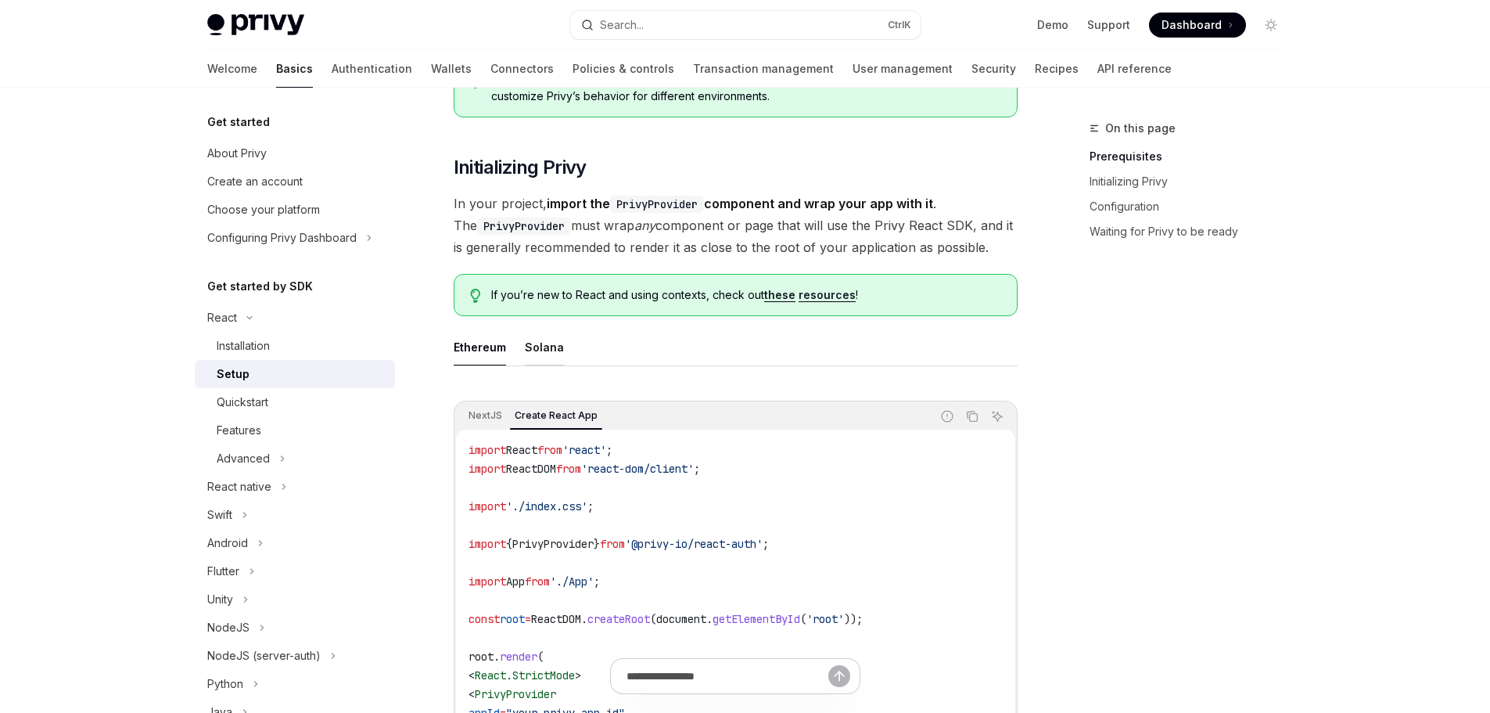
click at [534, 358] on div "Solana" at bounding box center [544, 347] width 39 height 37
type textarea "*"
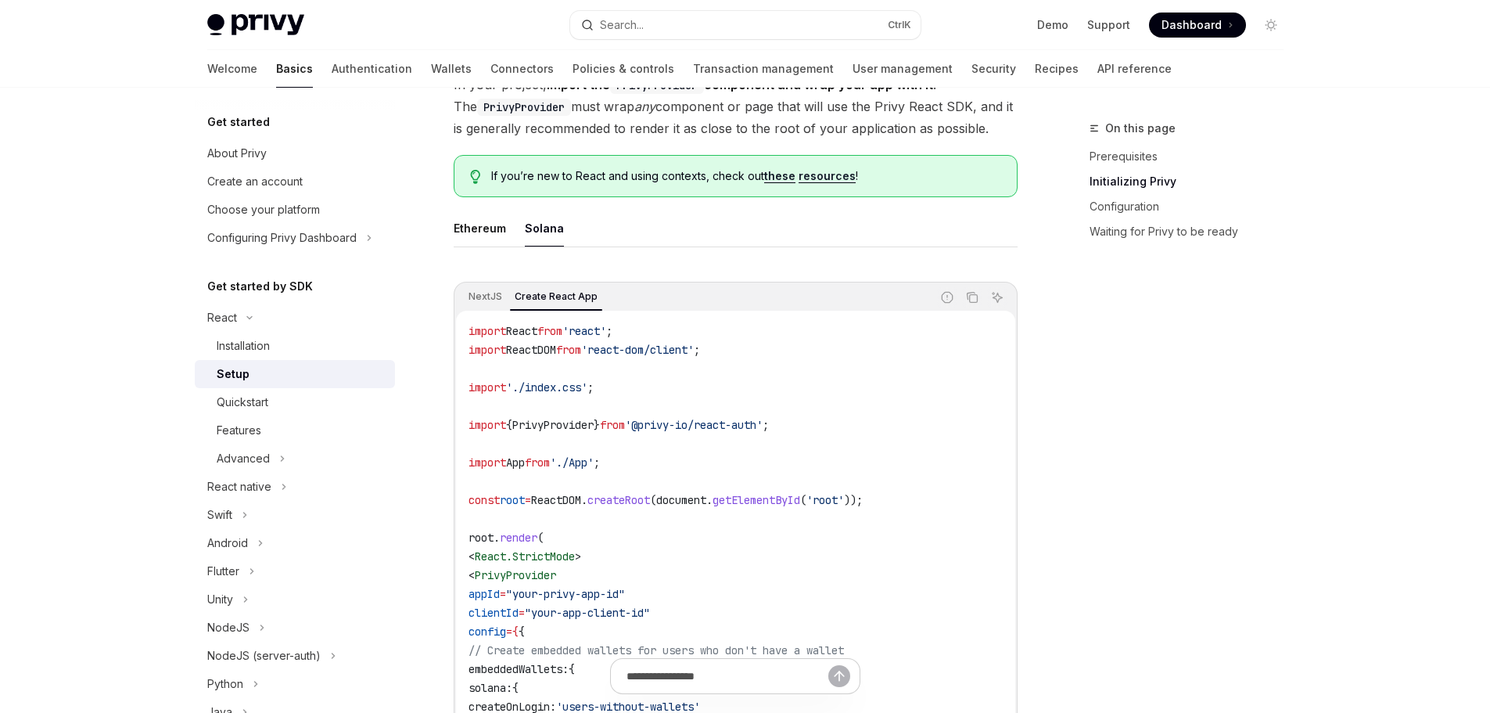
scroll to position [469, 0]
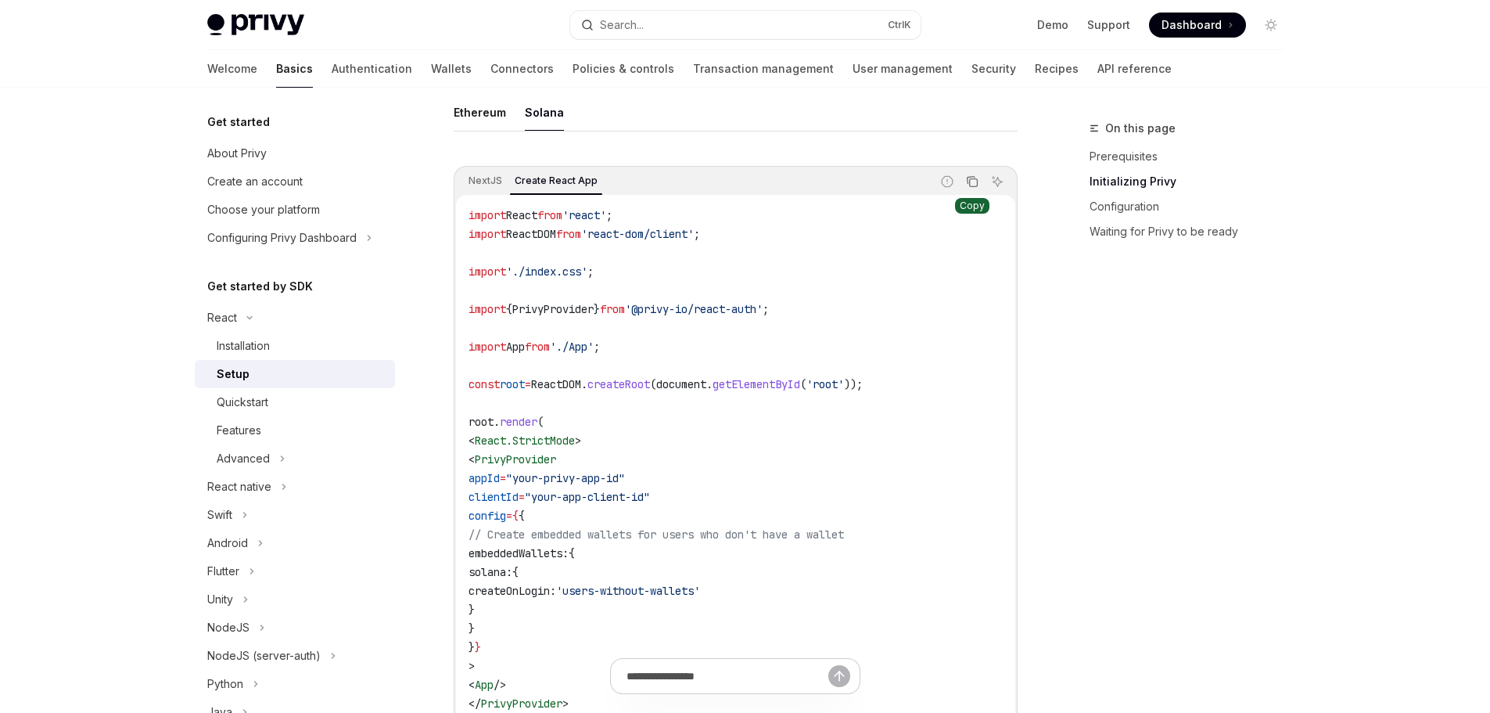
click at [979, 188] on button "Copy the contents from the code block" at bounding box center [972, 181] width 20 height 20
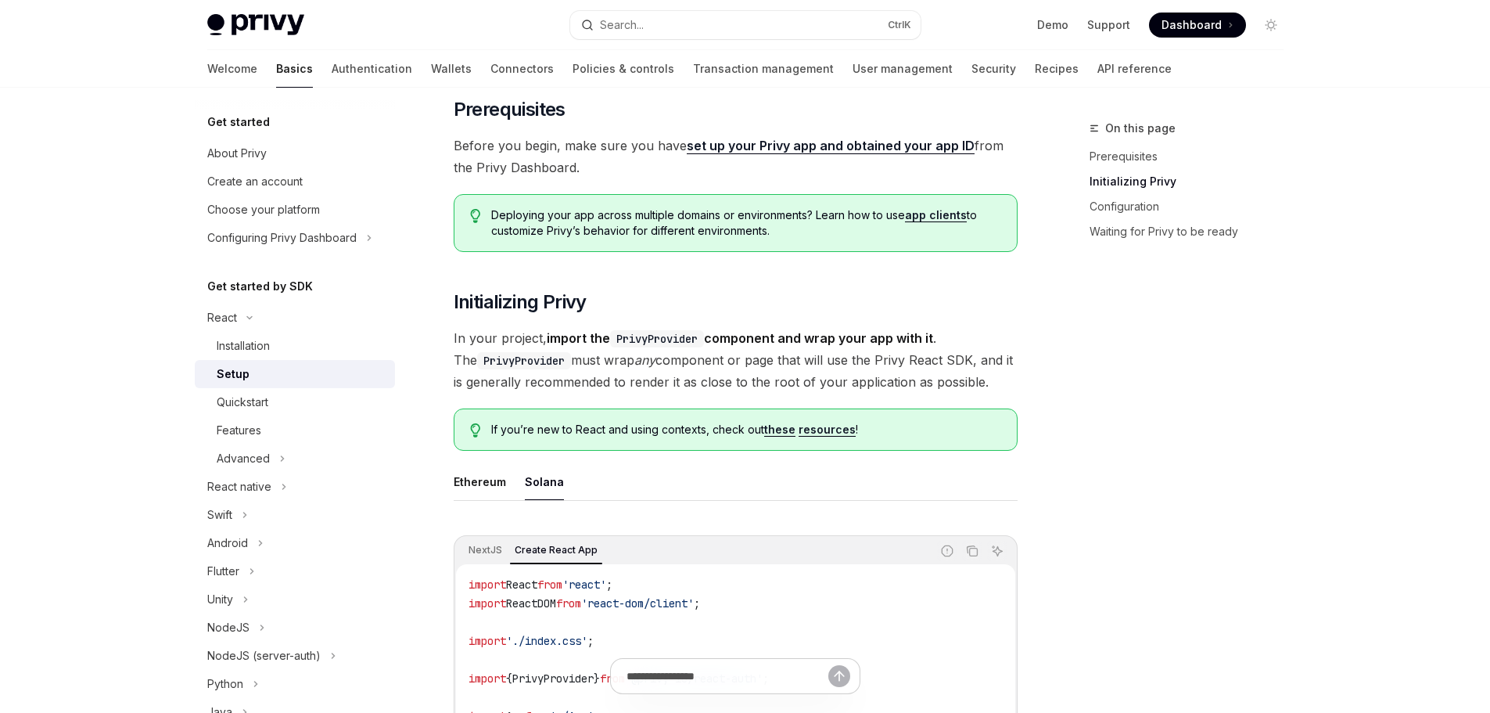
scroll to position [0, 0]
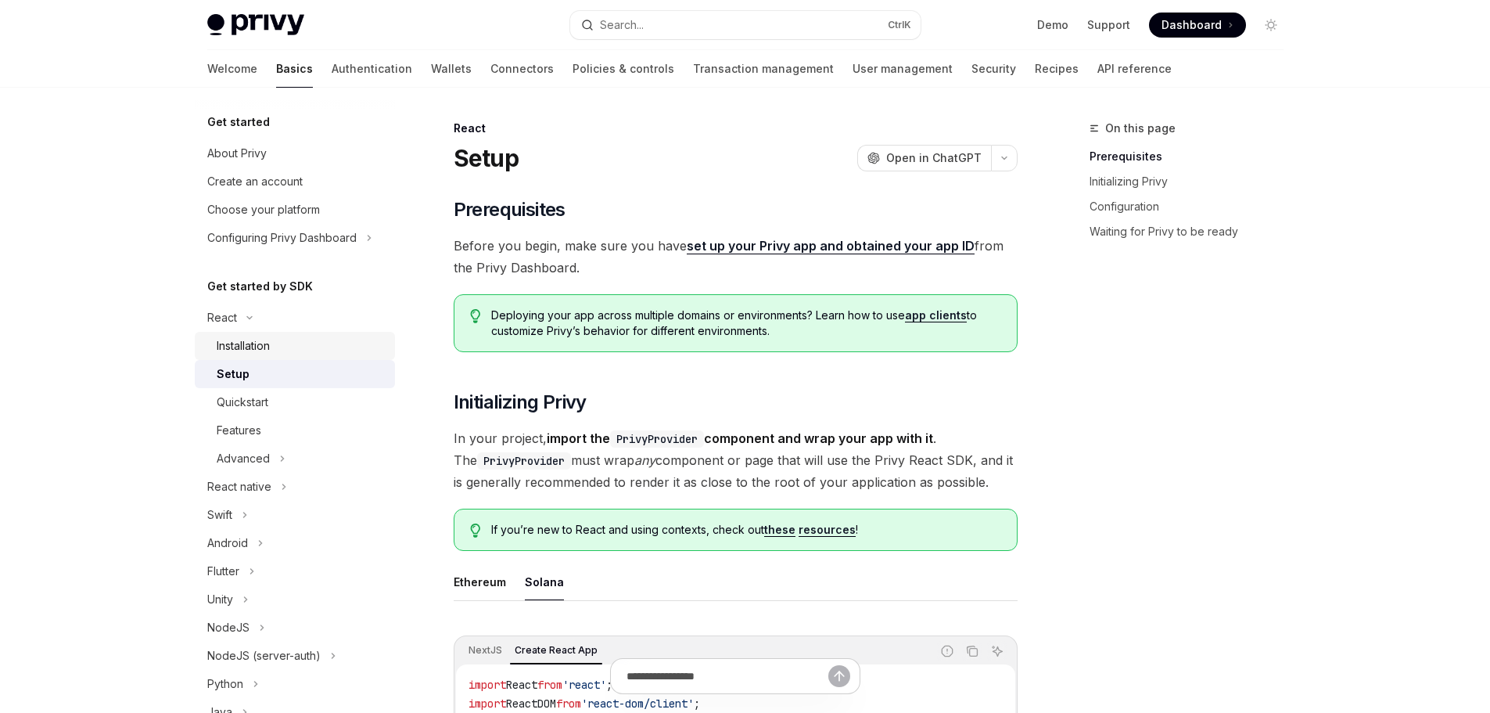
click at [331, 337] on div "Installation" at bounding box center [301, 345] width 169 height 19
type textarea "*"
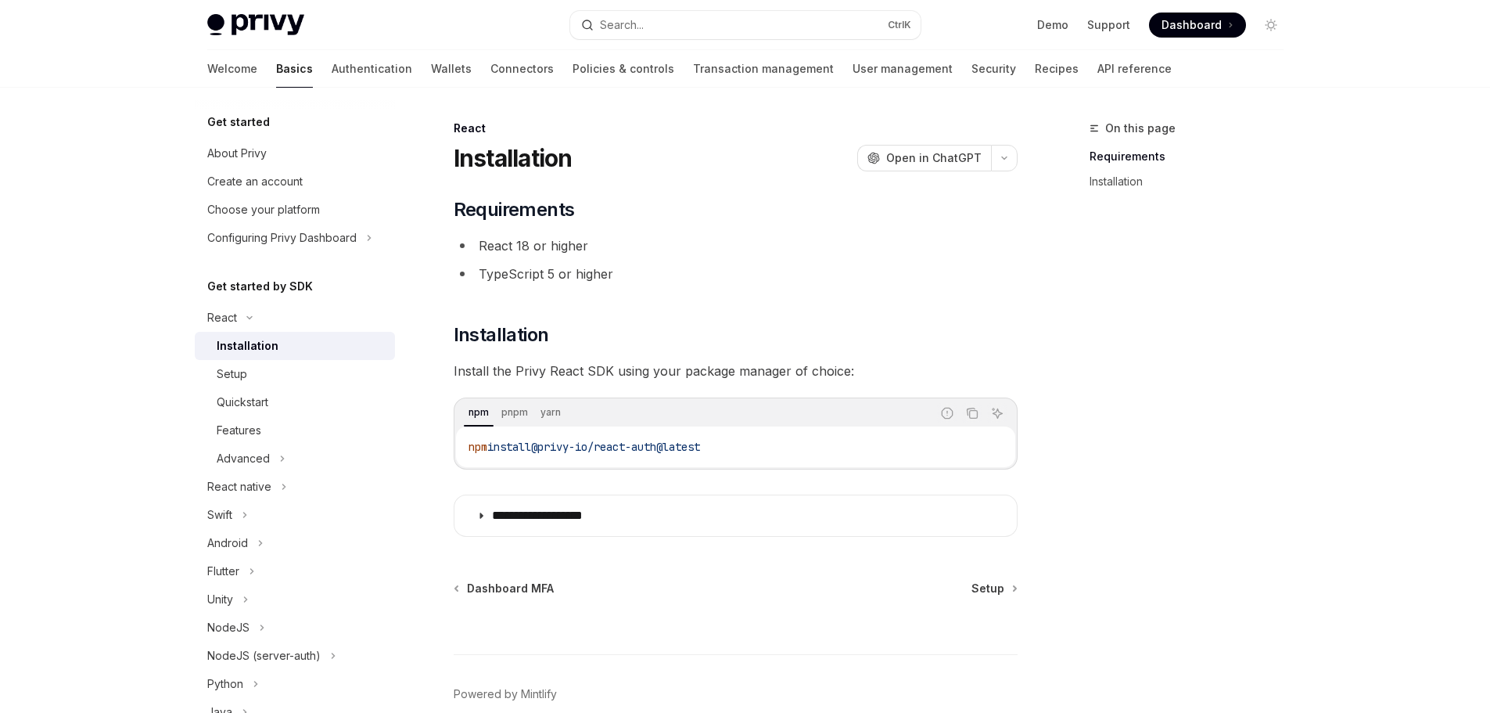
scroll to position [77, 0]
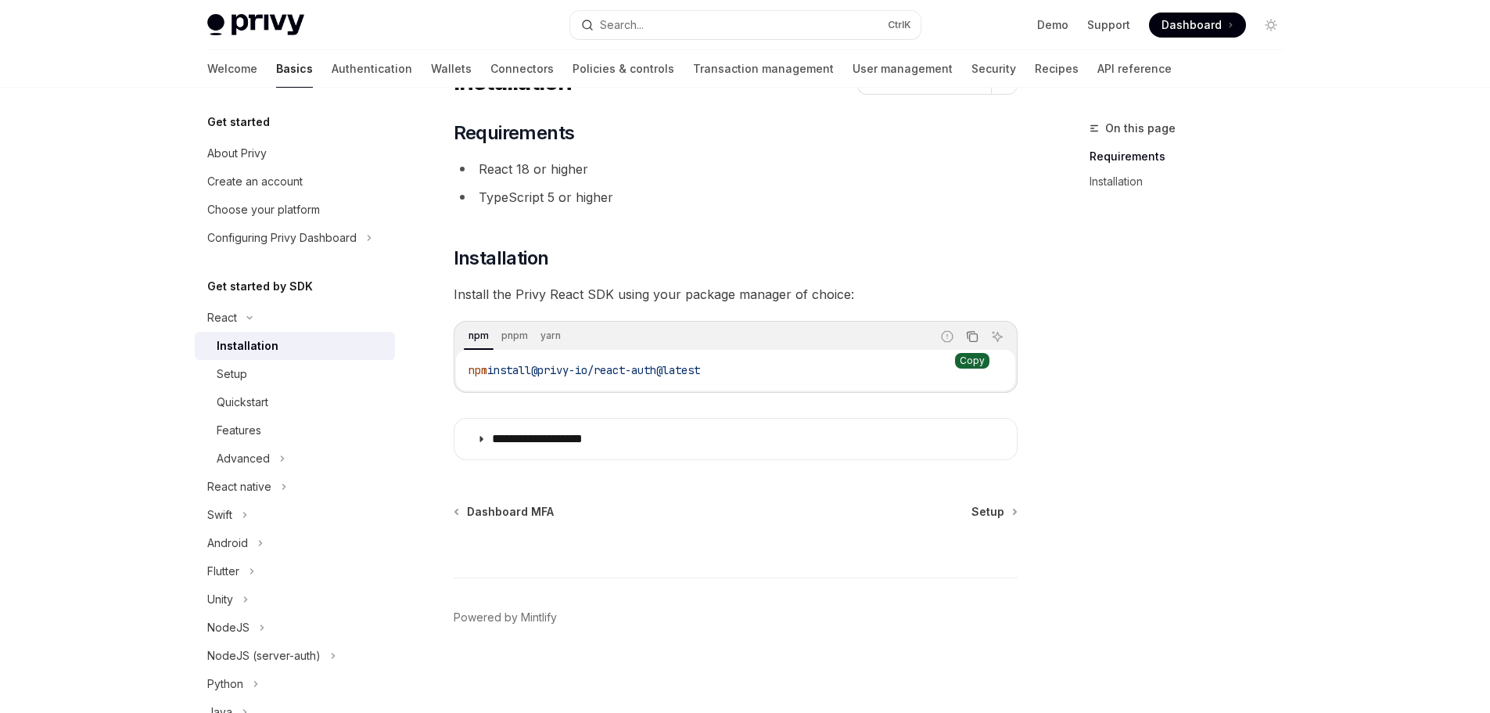
click at [977, 329] on button "Copy the contents from the code block" at bounding box center [972, 336] width 20 height 20
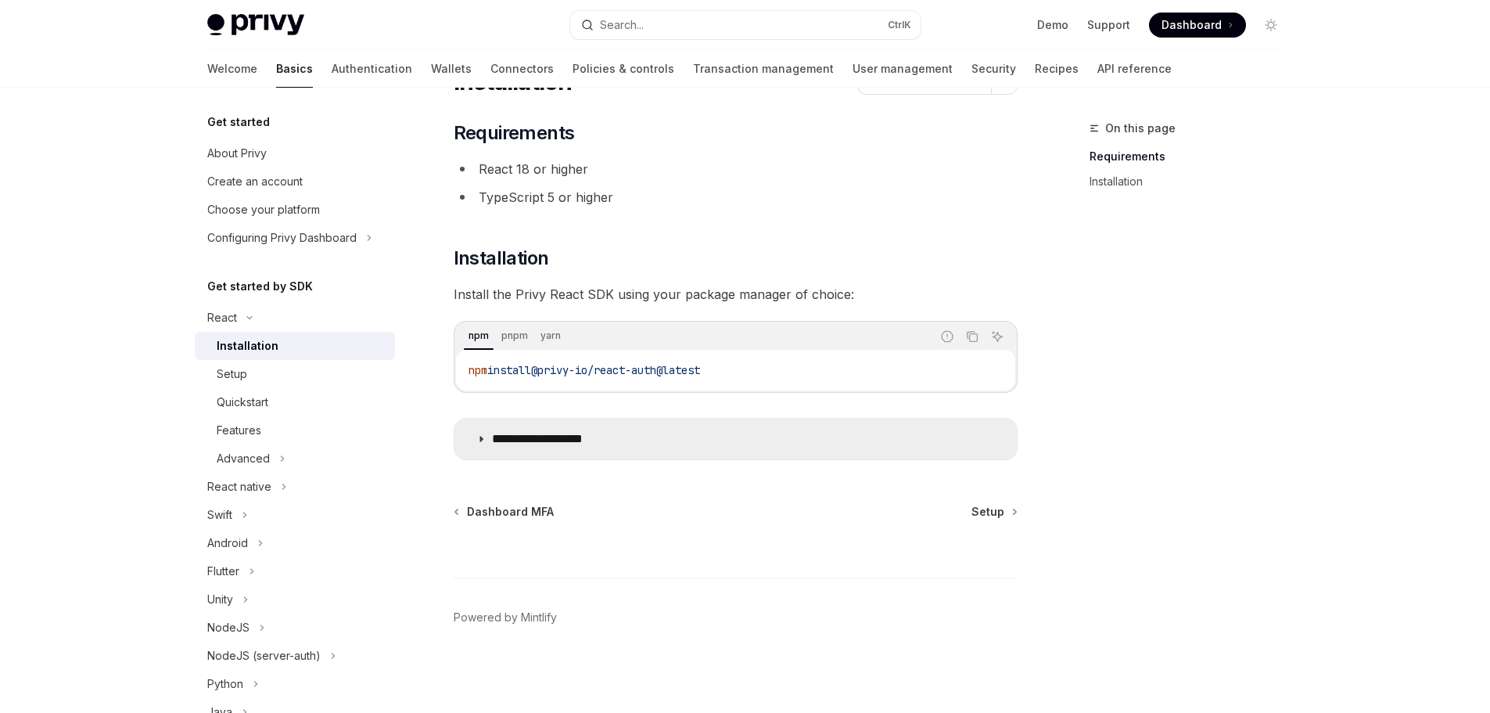
click at [562, 422] on summary "**********" at bounding box center [735, 439] width 562 height 41
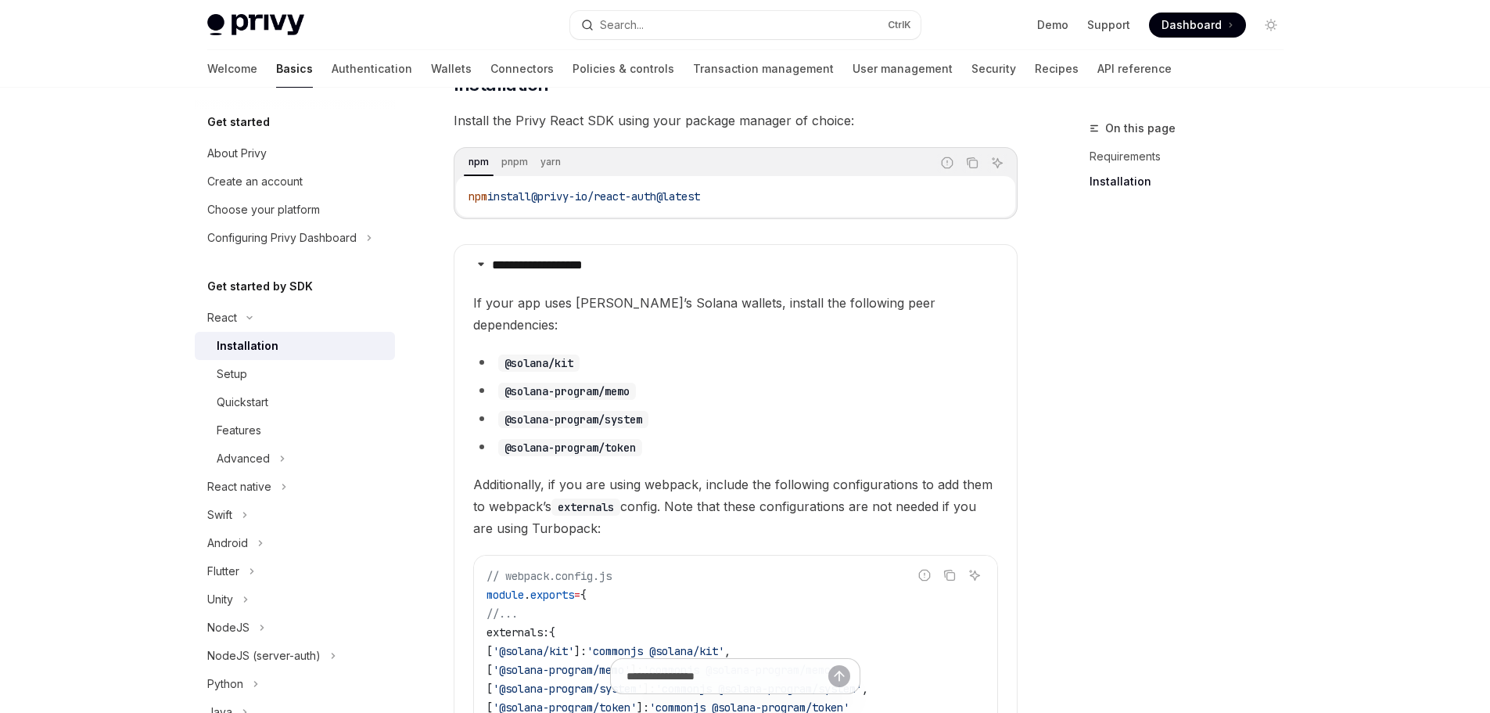
scroll to position [257, 0]
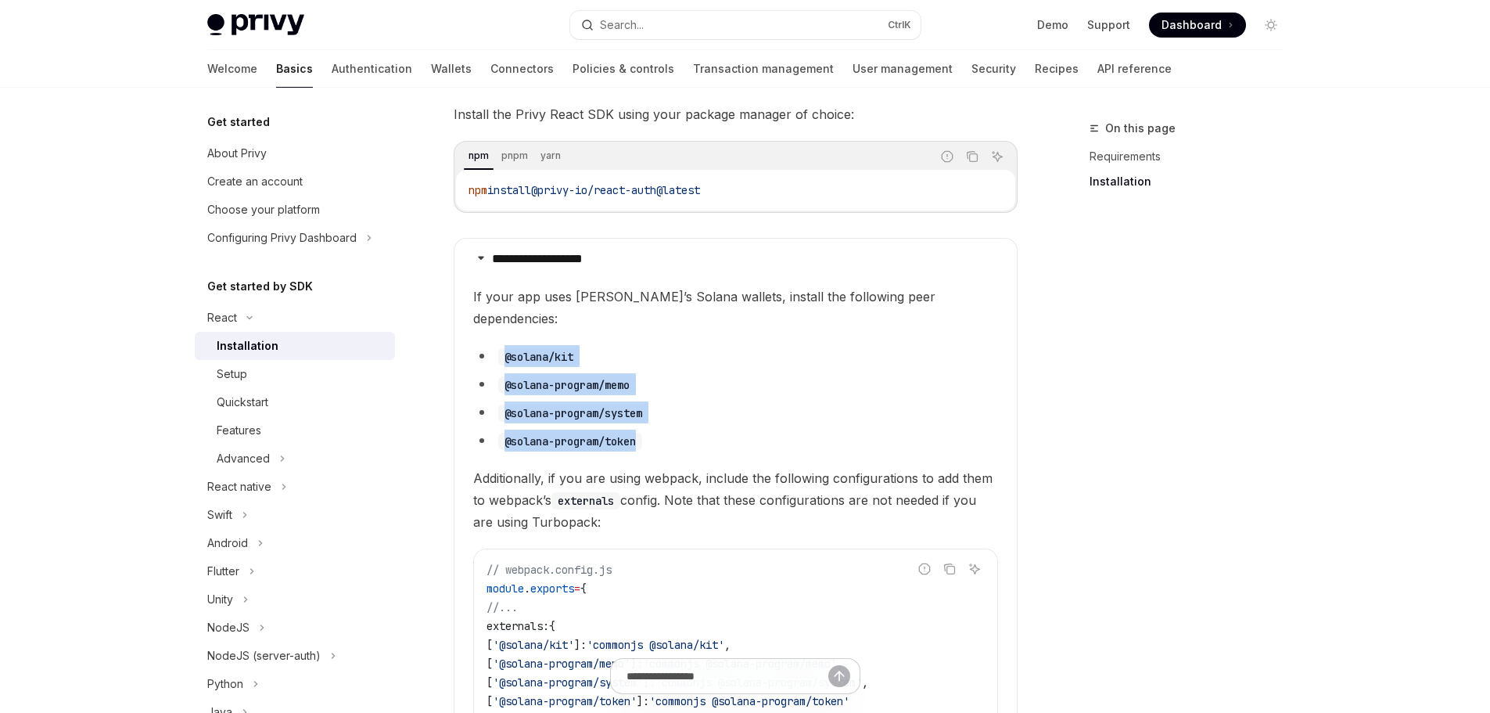
drag, startPoint x: 645, startPoint y: 418, endPoint x: 507, endPoint y: 329, distance: 163.6
click at [507, 345] on ul "@solana/kit @solana-program/memo @solana-program/system @solana-program/token" at bounding box center [735, 398] width 525 height 106
copy ul "@solana/kit @solana-program/memo @solana-program/system @solana-program/token"
click at [635, 404] on code "@solana-program/system" at bounding box center [573, 412] width 150 height 17
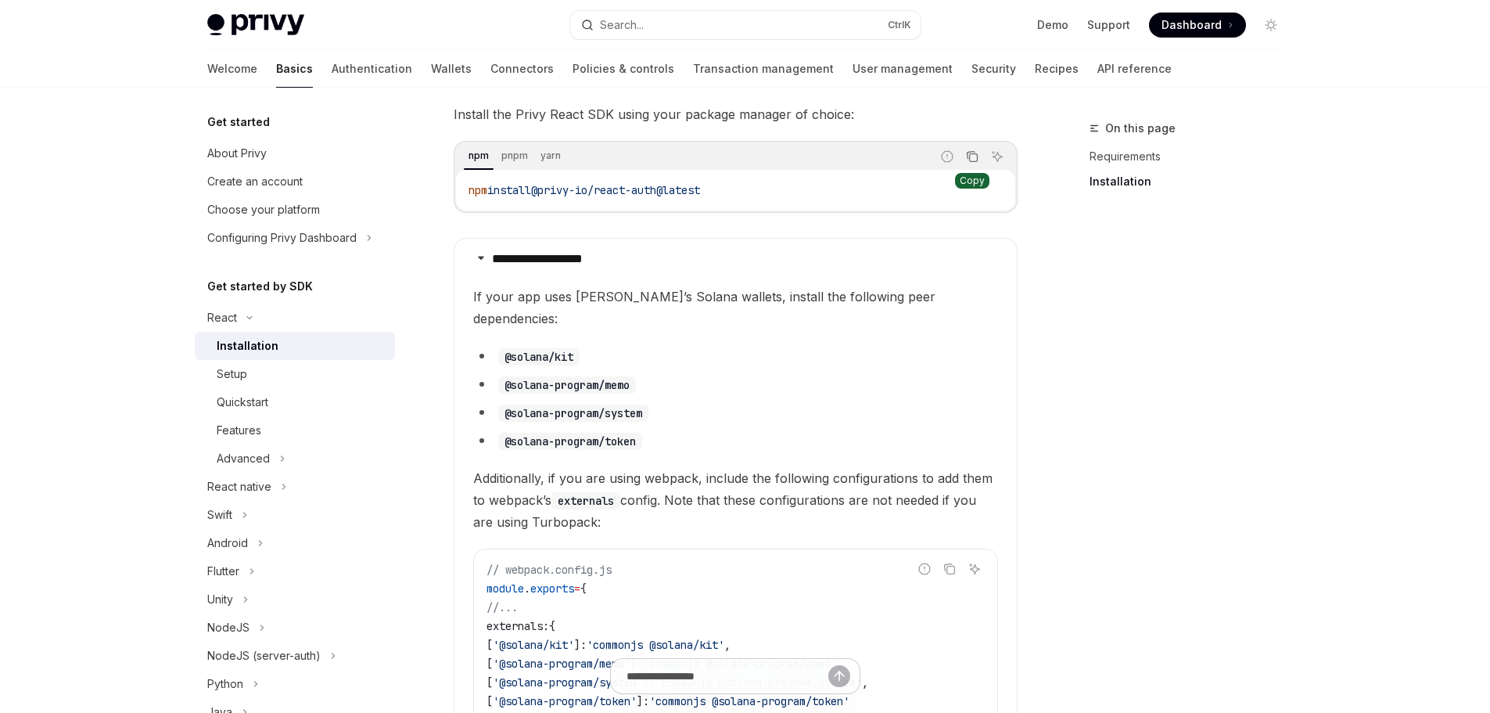
click at [972, 162] on icon "Copy the contents from the code block" at bounding box center [973, 158] width 8 height 8
drag, startPoint x: 530, startPoint y: 328, endPoint x: 505, endPoint y: 328, distance: 24.2
click at [505, 348] on code "@solana/kit" at bounding box center [538, 356] width 81 height 17
copy code "@solana/kit"
drag, startPoint x: 502, startPoint y: 357, endPoint x: 636, endPoint y: 361, distance: 133.8
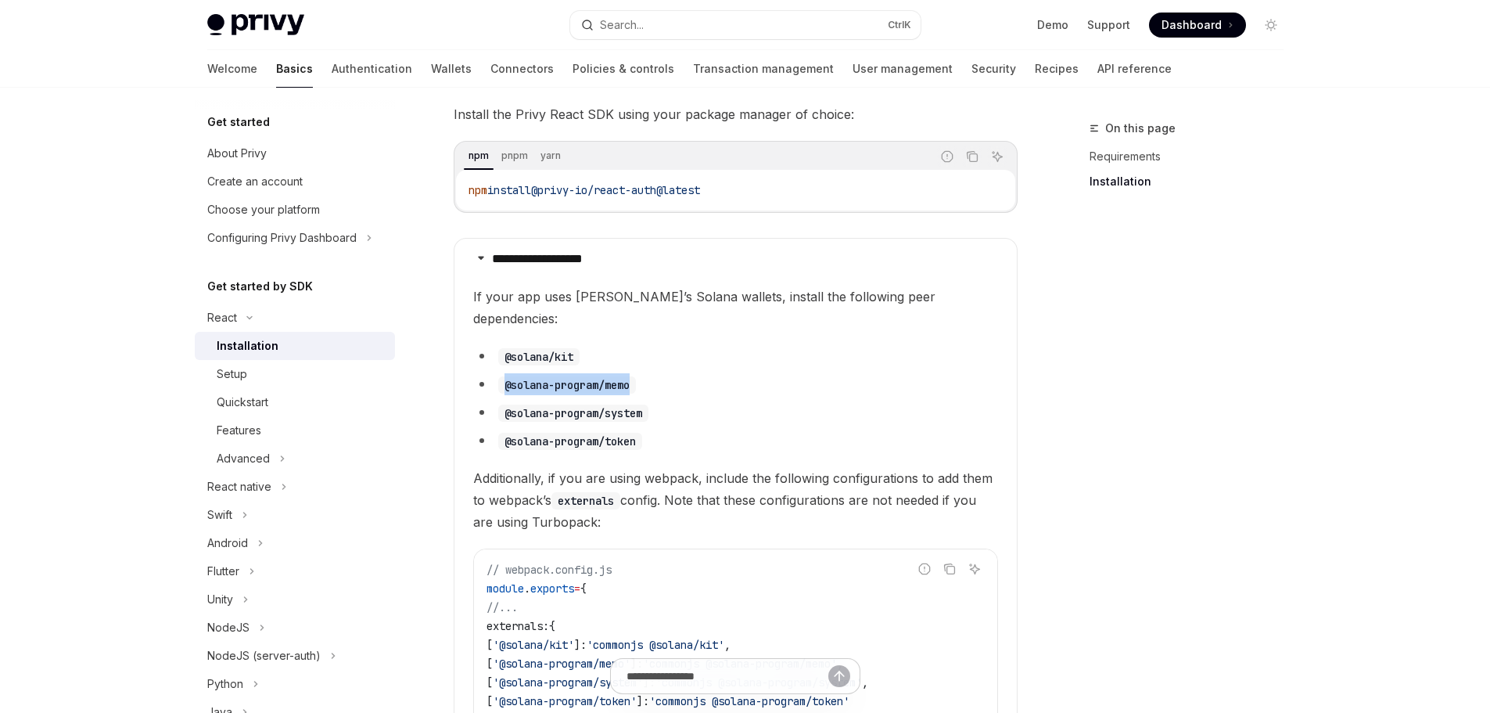
click at [636, 376] on code "@solana-program/memo" at bounding box center [567, 384] width 138 height 17
copy code "@solana-program/memo"
drag, startPoint x: 649, startPoint y: 386, endPoint x: 505, endPoint y: 387, distance: 144.7
click at [505, 404] on code "@solana-program/system" at bounding box center [573, 412] width 150 height 17
copy code "@solana-program/system"
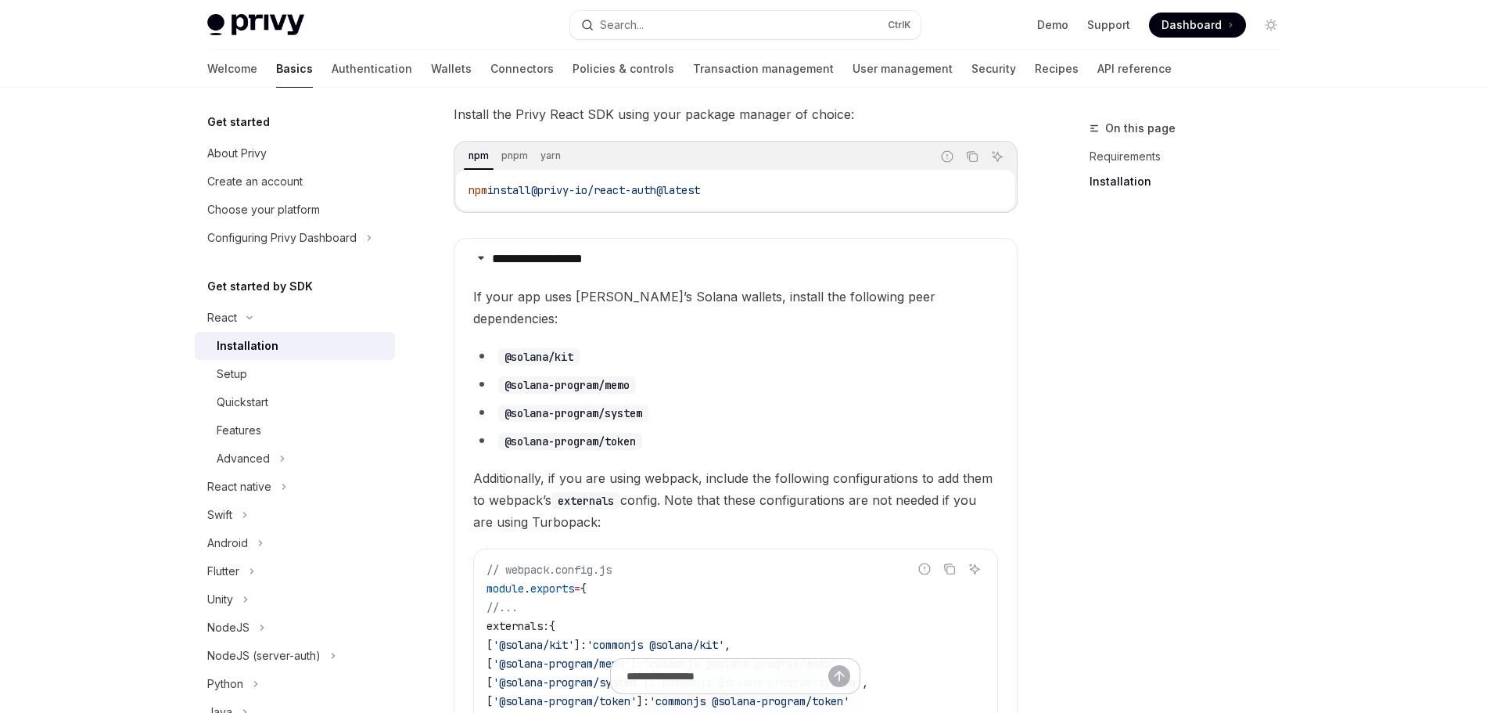
click at [634, 433] on code "@solana-program/token" at bounding box center [570, 441] width 144 height 17
click at [642, 433] on code "@solana-program/token" at bounding box center [570, 441] width 144 height 17
copy ul "@solana-program/token"
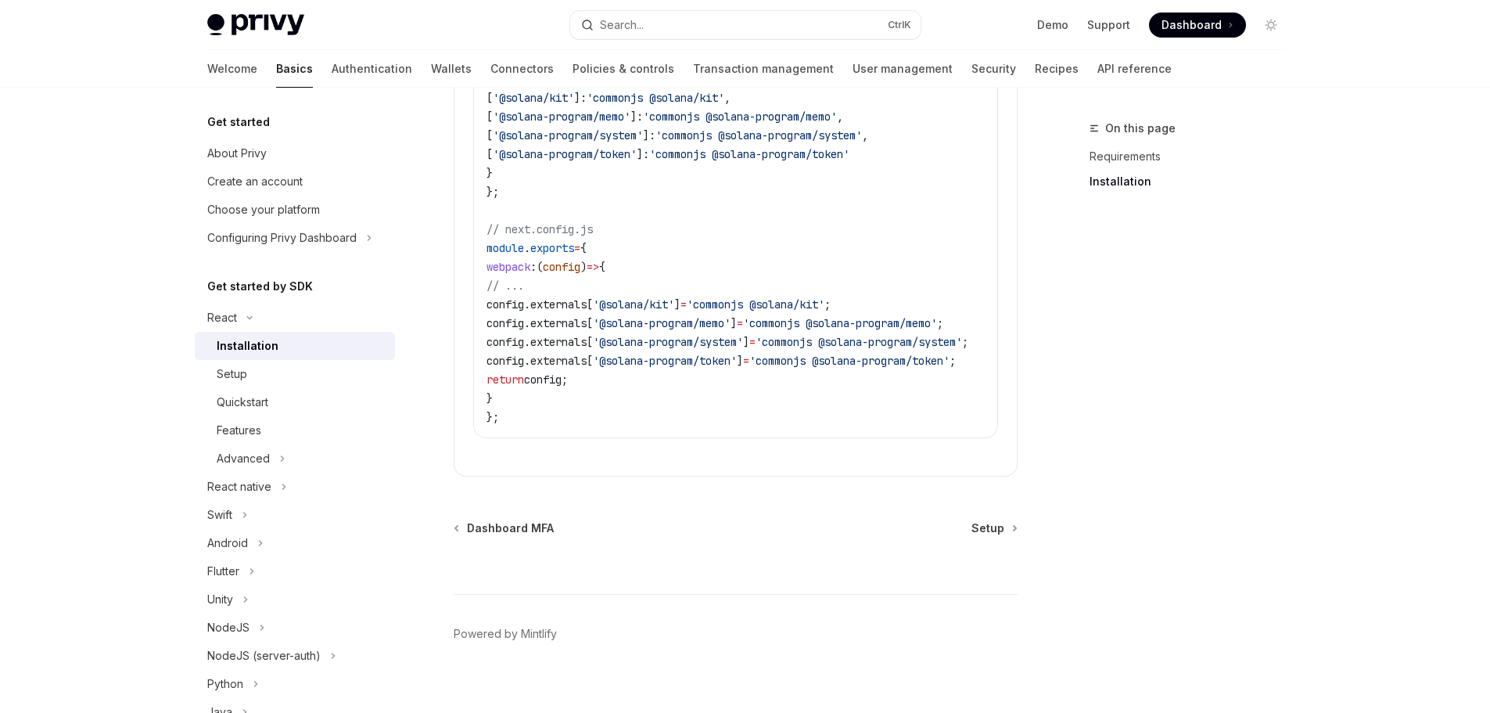
scroll to position [804, 0]
click at [979, 519] on span "Setup" at bounding box center [988, 527] width 33 height 16
type textarea "*"
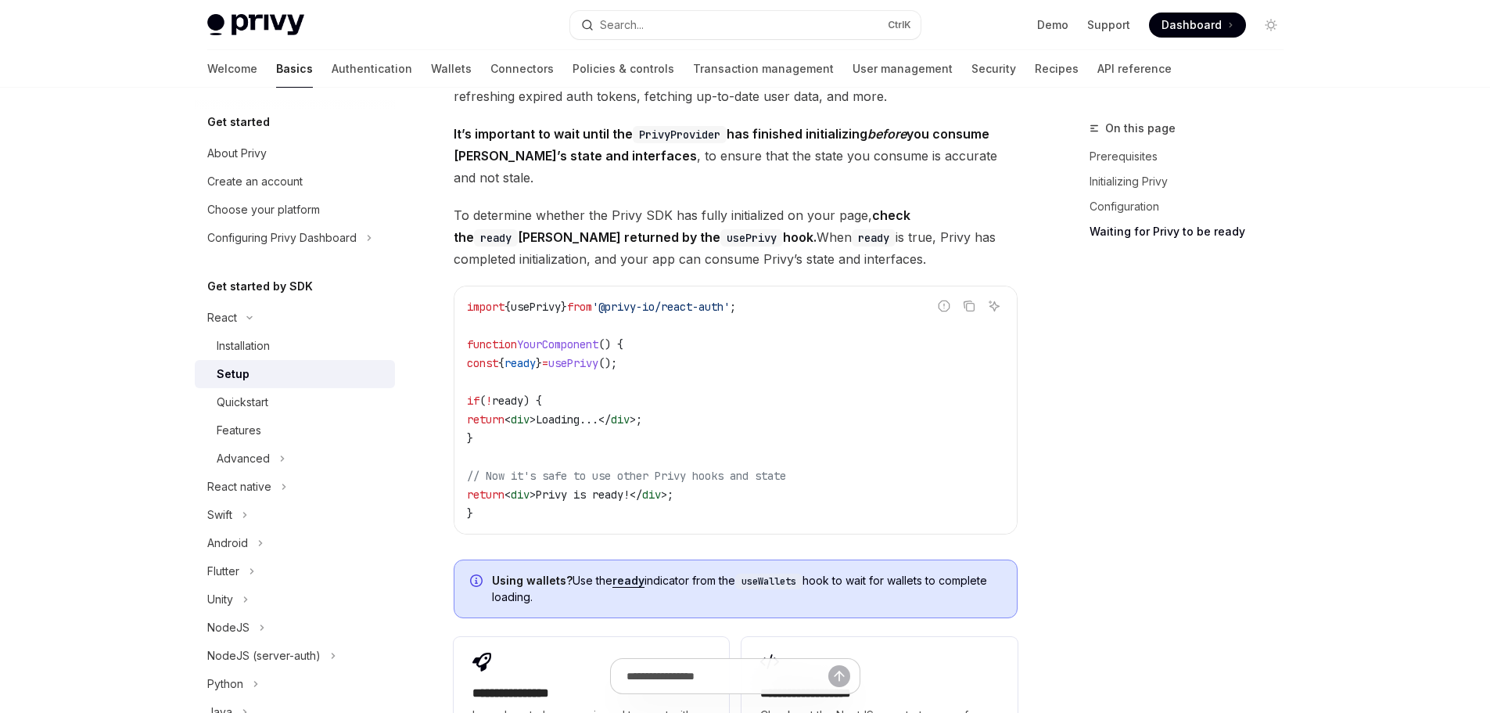
scroll to position [1721, 0]
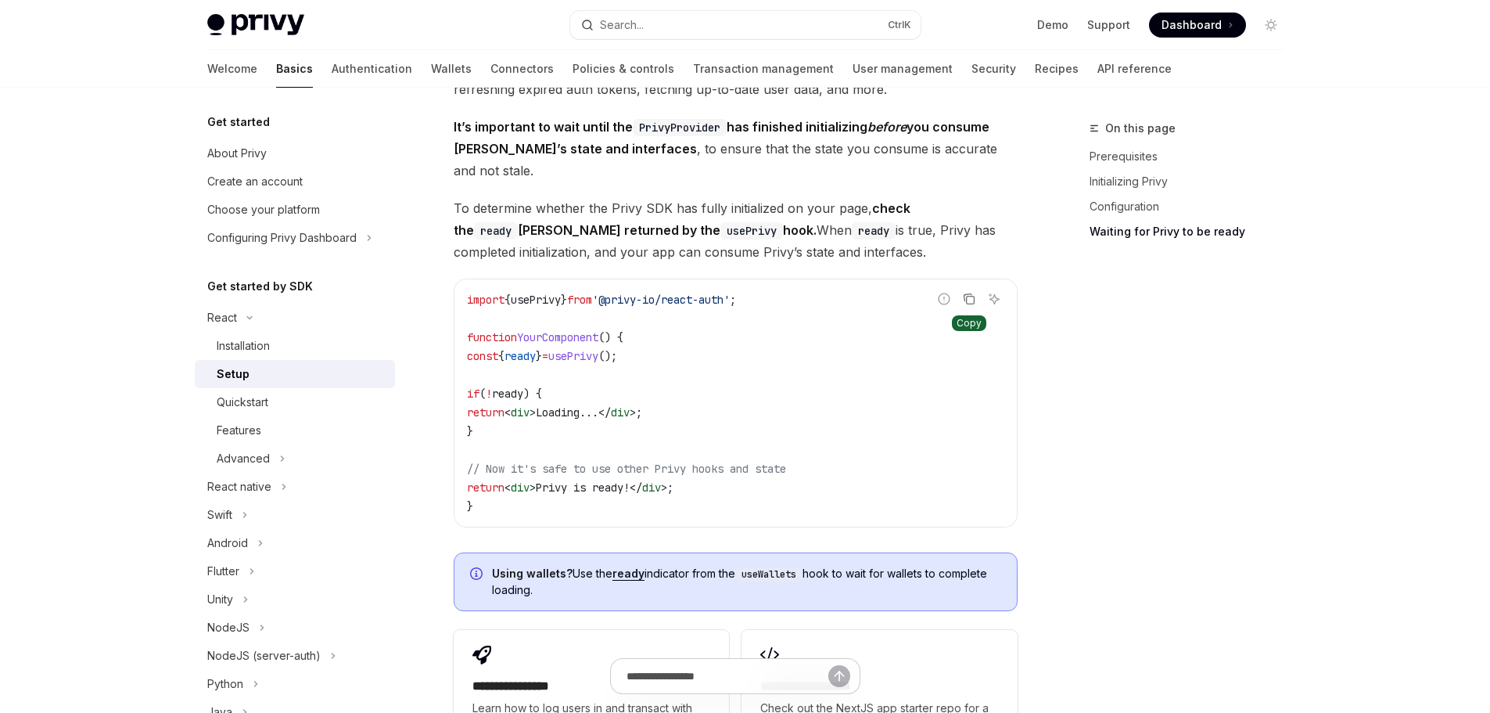
click at [977, 289] on button "Copy the contents from the code block" at bounding box center [969, 299] width 20 height 20
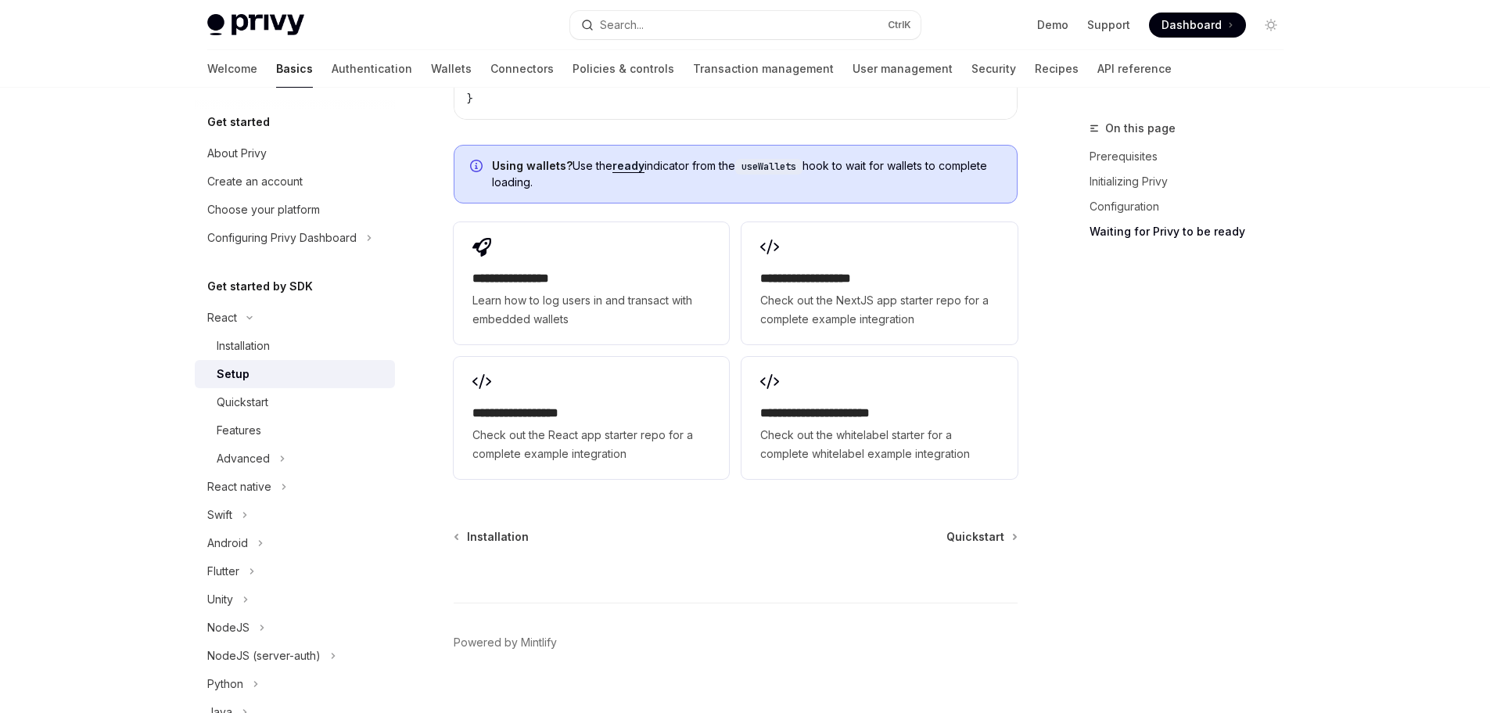
scroll to position [2132, 0]
click at [944, 526] on div "Installation Quickstart" at bounding box center [736, 534] width 564 height 16
click at [964, 526] on span "Quickstart" at bounding box center [976, 534] width 58 height 16
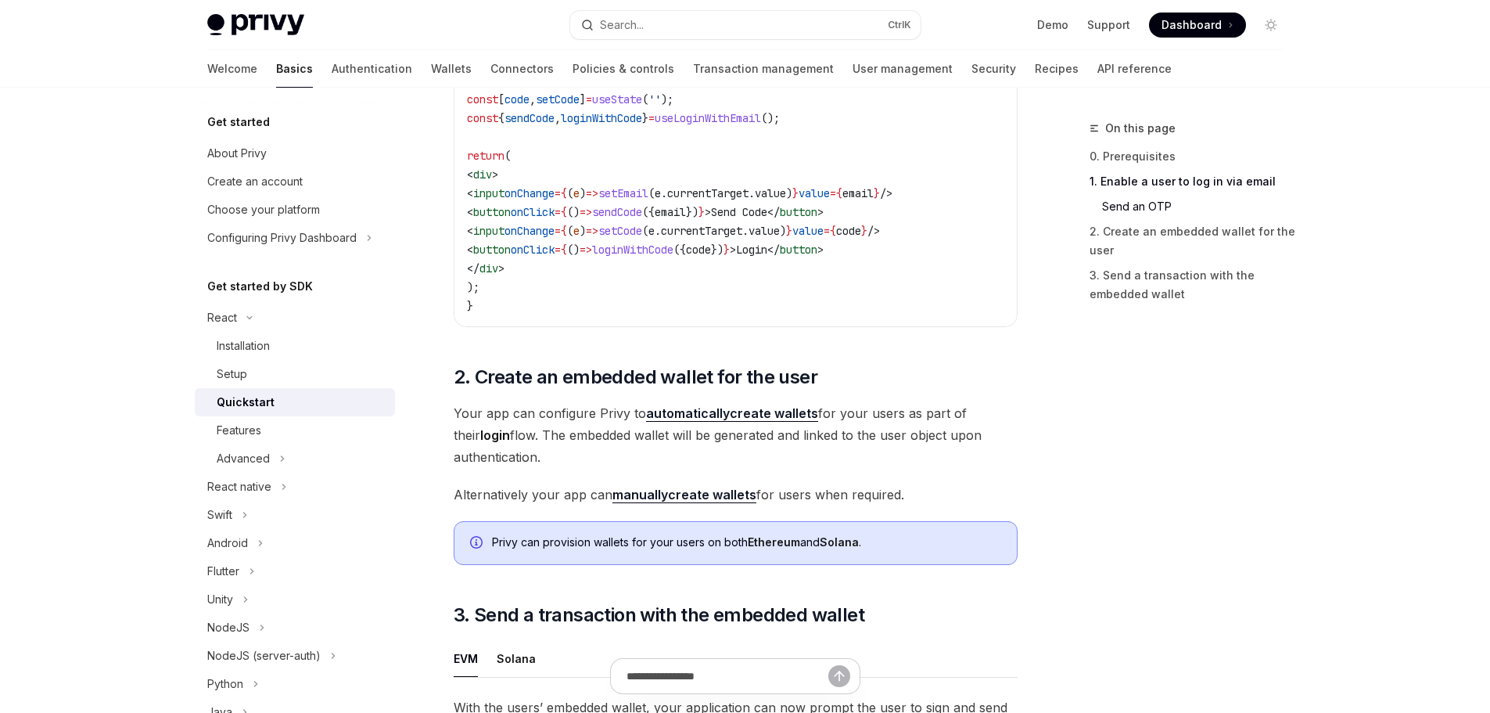
scroll to position [939, 0]
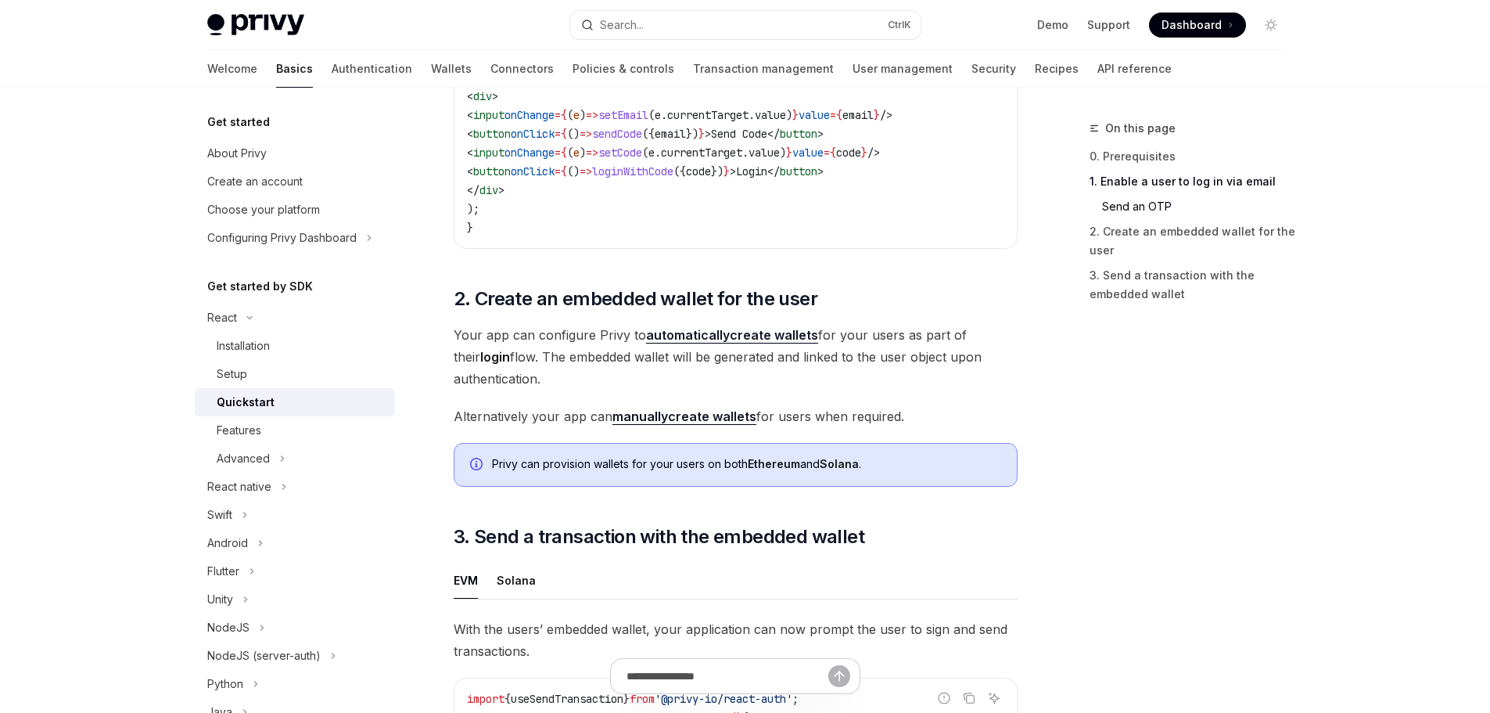
click at [673, 419] on link "manually create wallets" at bounding box center [684, 416] width 144 height 16
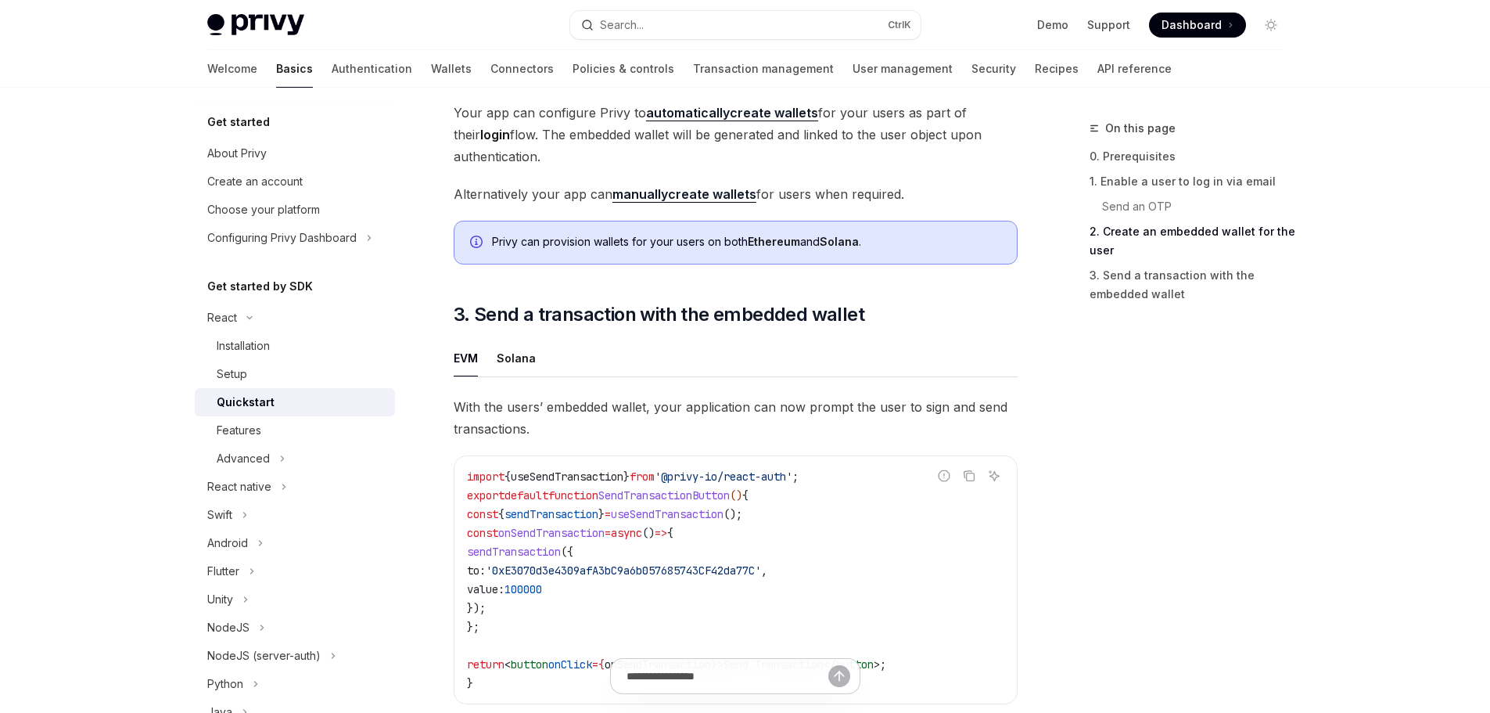
scroll to position [1252, 0]
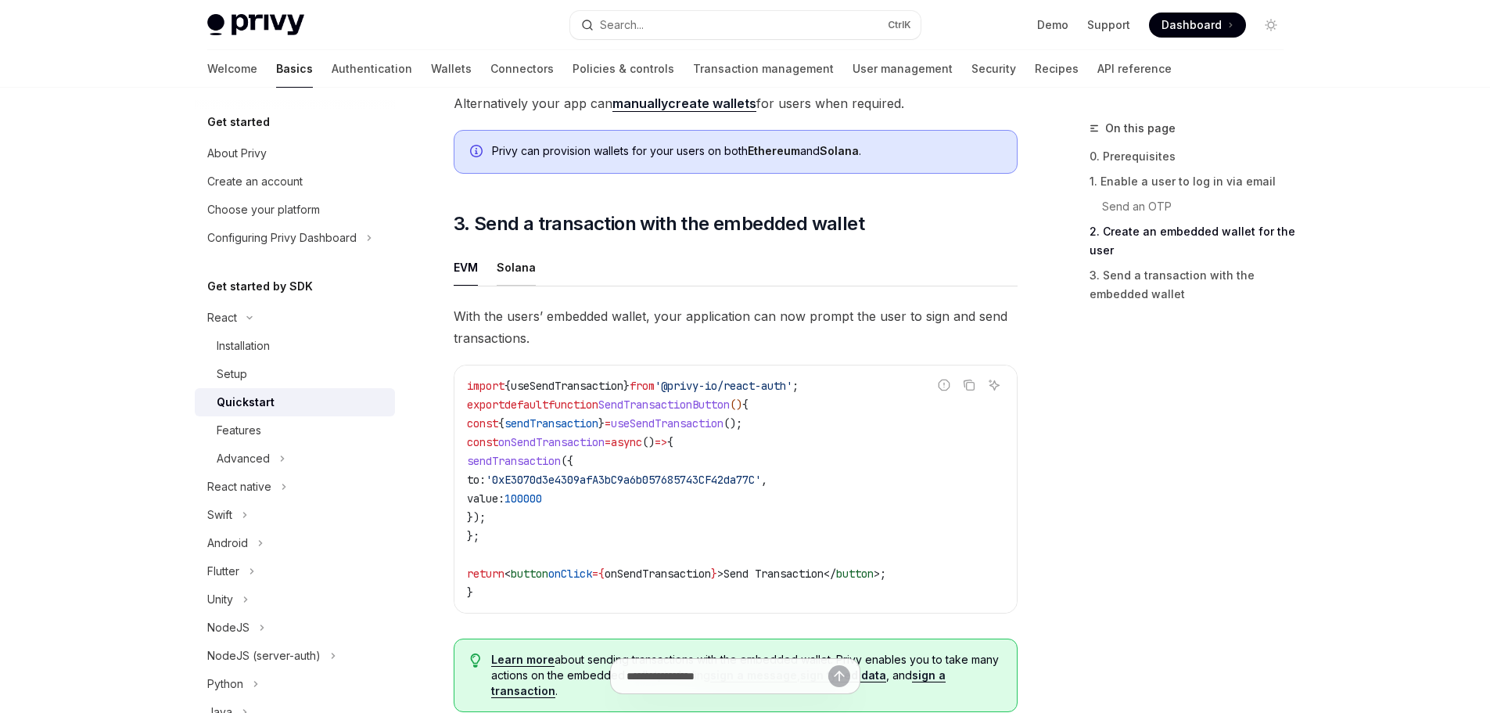
click at [519, 271] on div "Solana" at bounding box center [516, 267] width 39 height 37
type textarea "*"
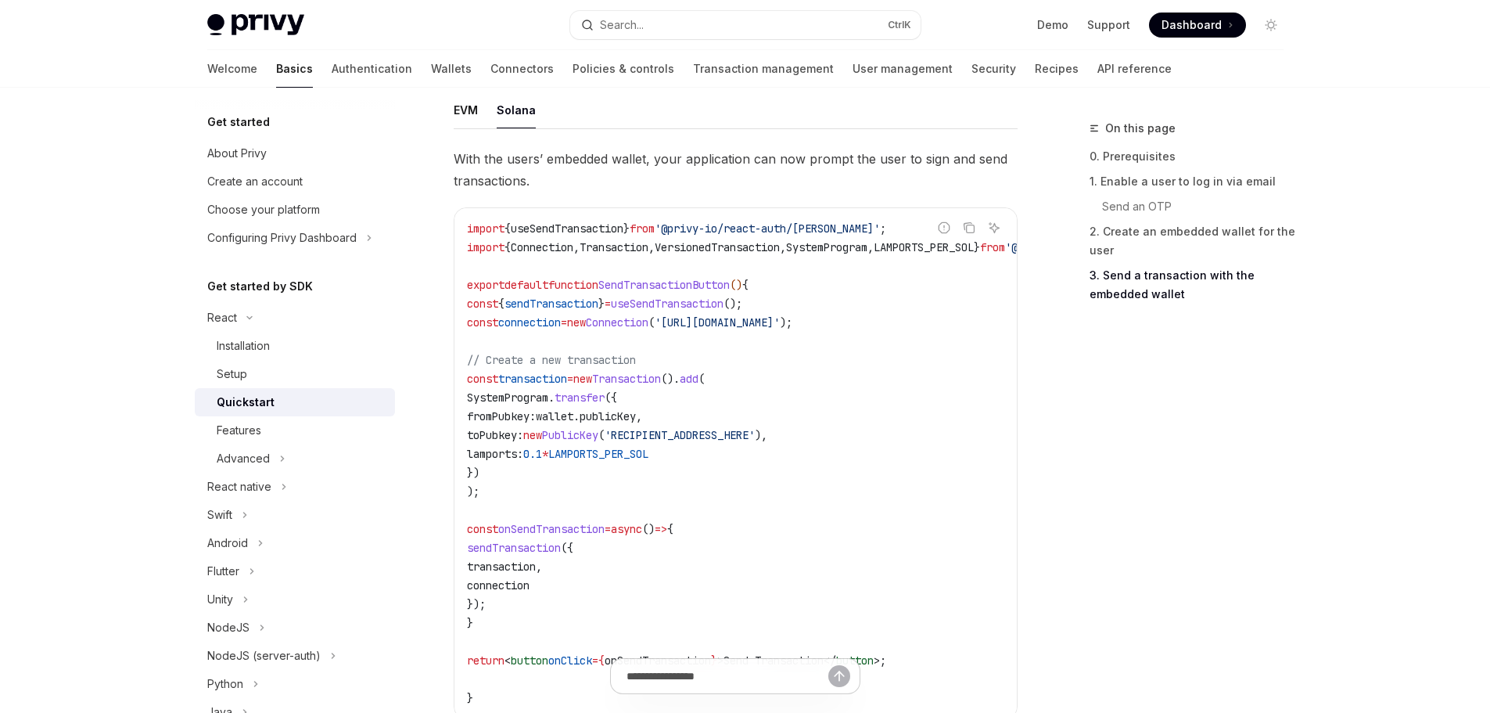
scroll to position [1408, 0]
drag, startPoint x: 964, startPoint y: 238, endPoint x: 959, endPoint y: 253, distance: 15.6
click at [964, 235] on icon "Copy the contents from the code block" at bounding box center [969, 228] width 13 height 13
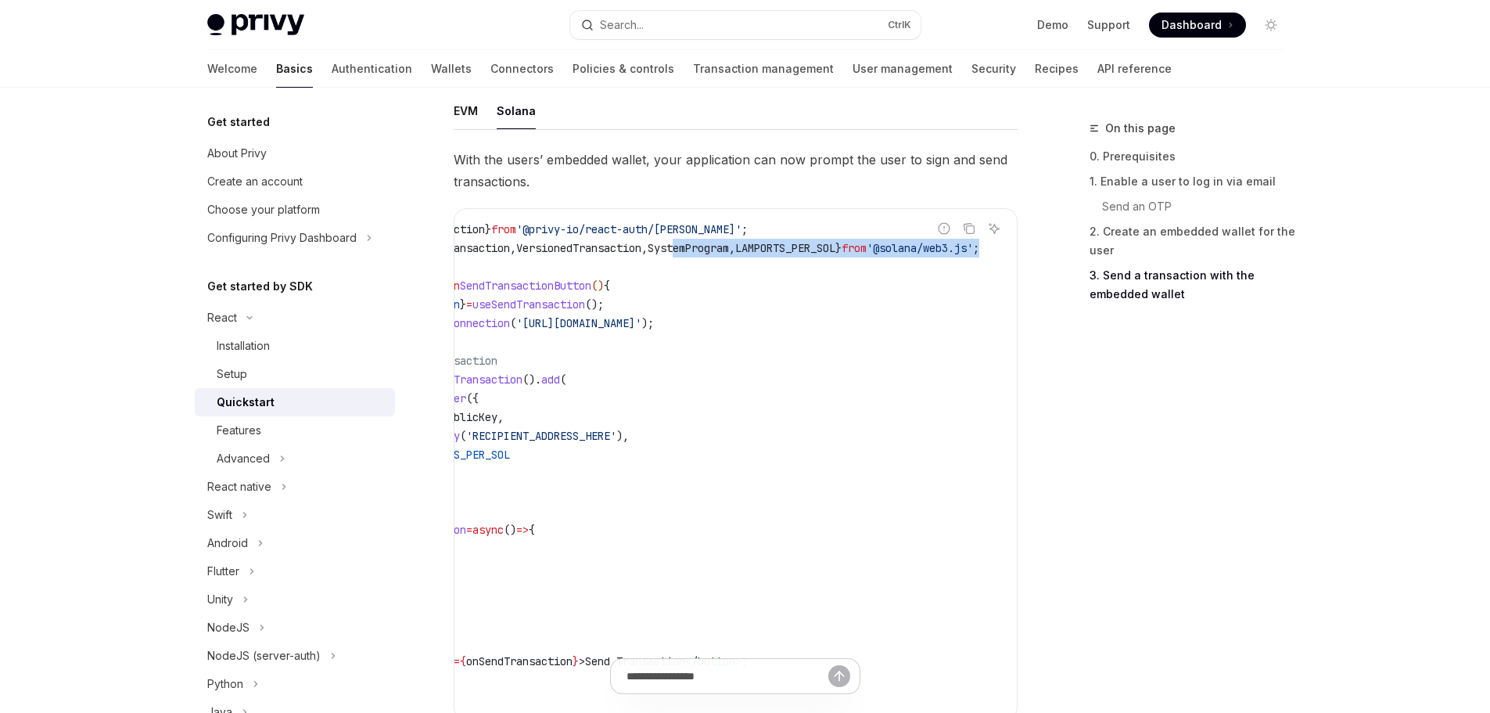
scroll to position [0, 217]
drag, startPoint x: 854, startPoint y: 257, endPoint x: 1051, endPoint y: 249, distance: 197.3
click at [795, 249] on span "LAMPORTS_PER_SOL" at bounding box center [785, 248] width 100 height 14
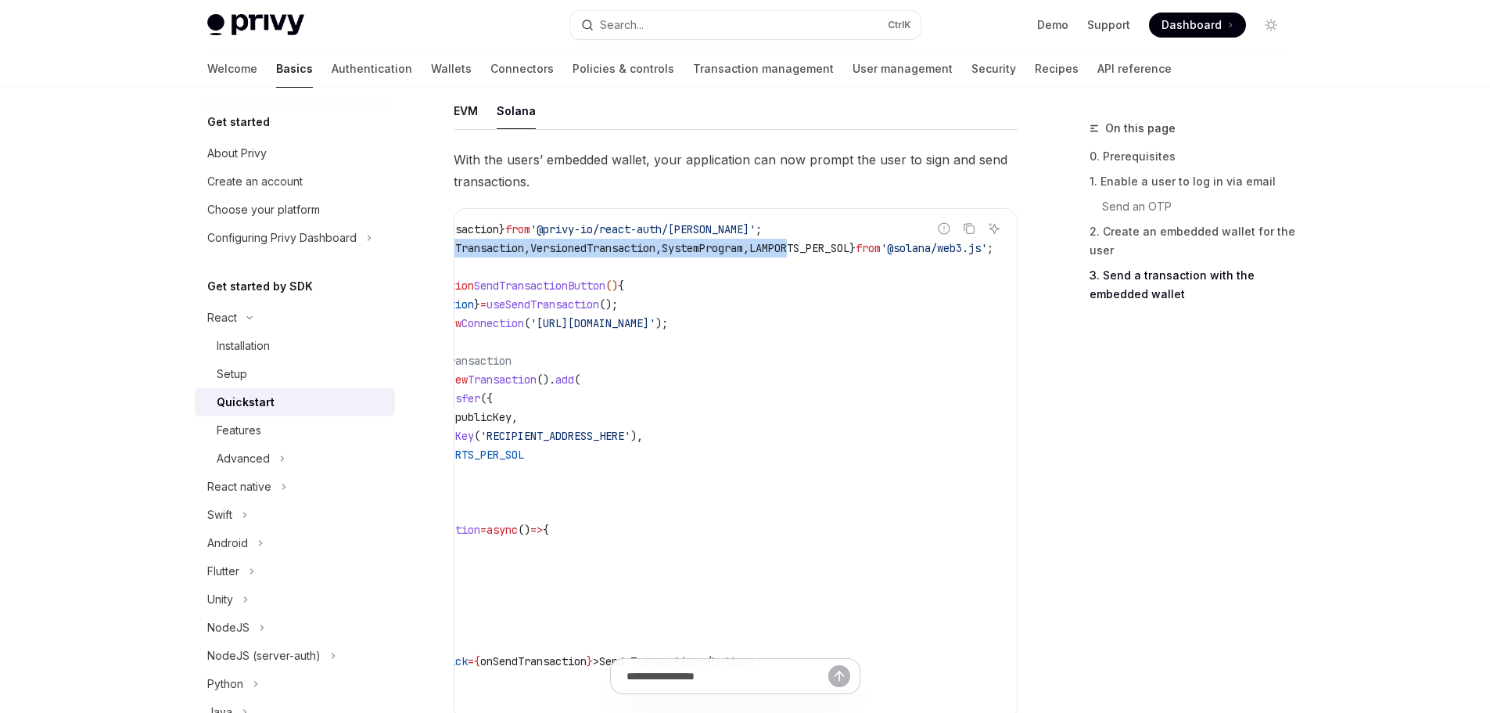
scroll to position [0, 0]
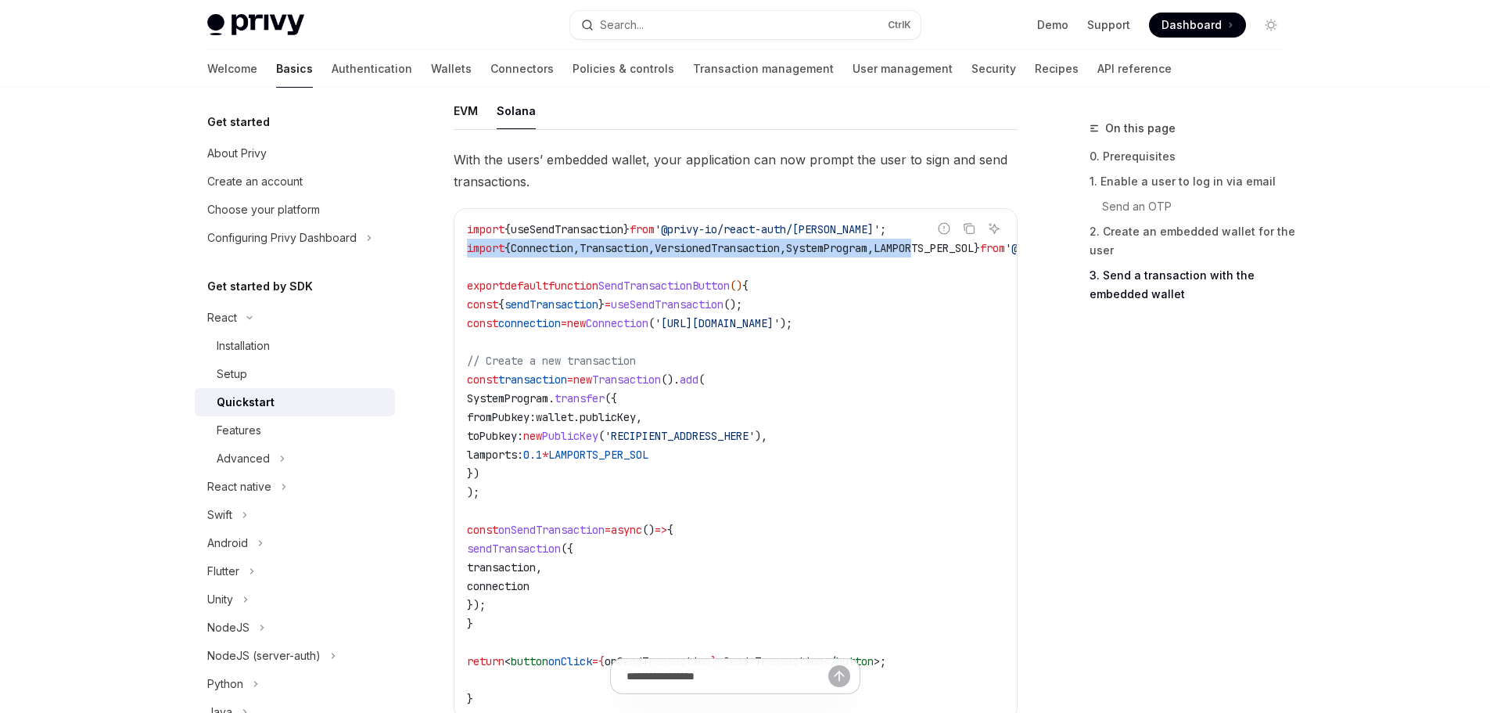
drag, startPoint x: 655, startPoint y: 252, endPoint x: 433, endPoint y: 256, distance: 221.4
click at [659, 293] on span "SendTransactionButton" at bounding box center [663, 285] width 131 height 14
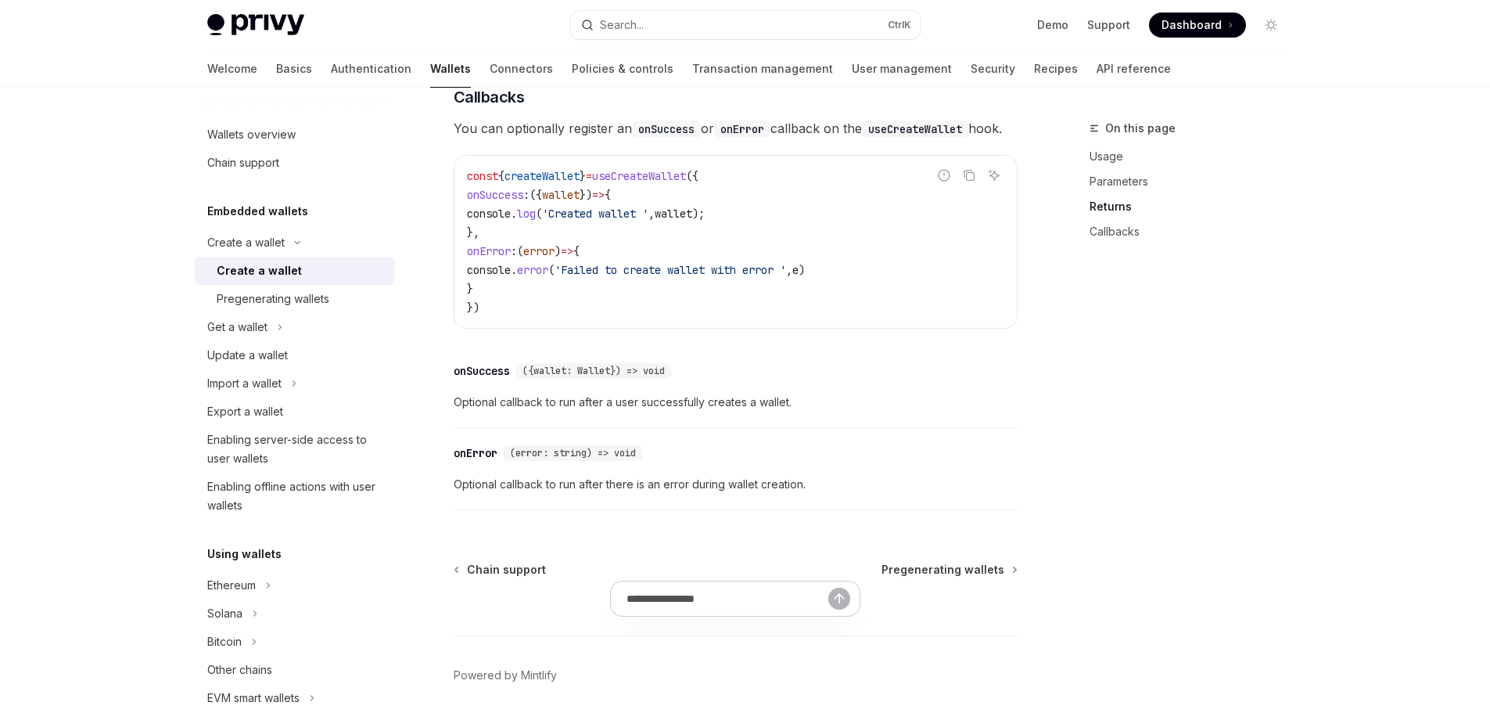
scroll to position [1173, 0]
